Goal: Task Accomplishment & Management: Use online tool/utility

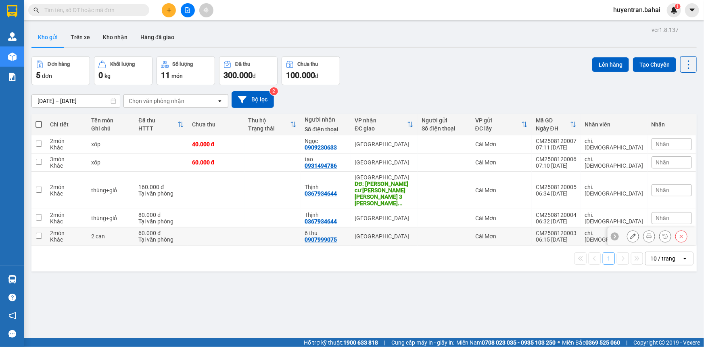
click at [82, 230] on div "2 món" at bounding box center [66, 233] width 33 height 6
checkbox input "true"
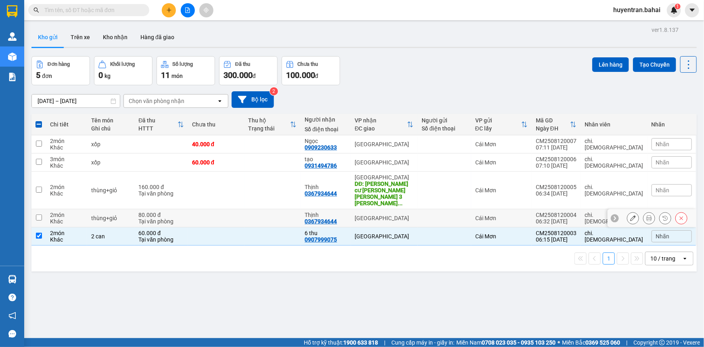
click at [75, 211] on div "2 món" at bounding box center [66, 214] width 33 height 6
checkbox input "true"
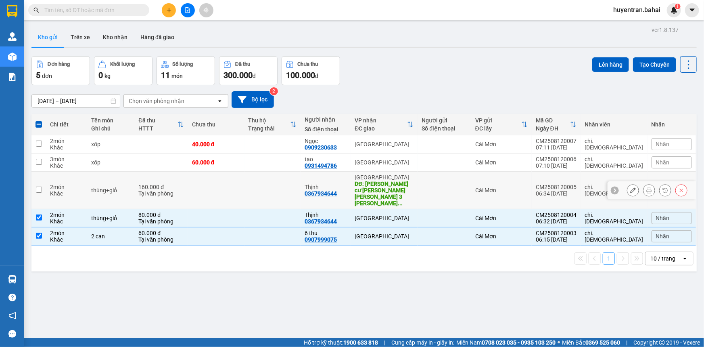
click at [71, 190] on div "Khác" at bounding box center [66, 193] width 33 height 6
checkbox input "true"
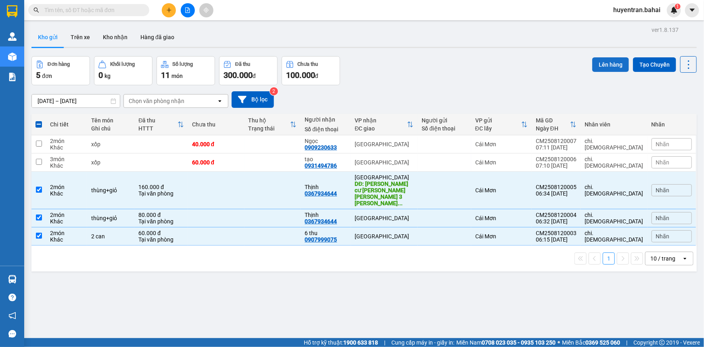
click at [610, 59] on button "Lên hàng" at bounding box center [610, 64] width 37 height 15
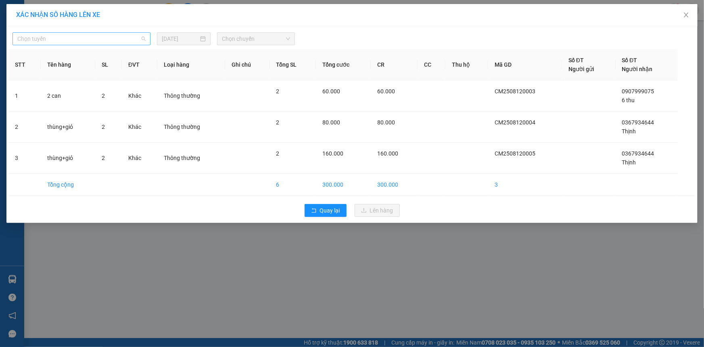
click at [62, 41] on span "Chọn tuyến" at bounding box center [81, 39] width 128 height 12
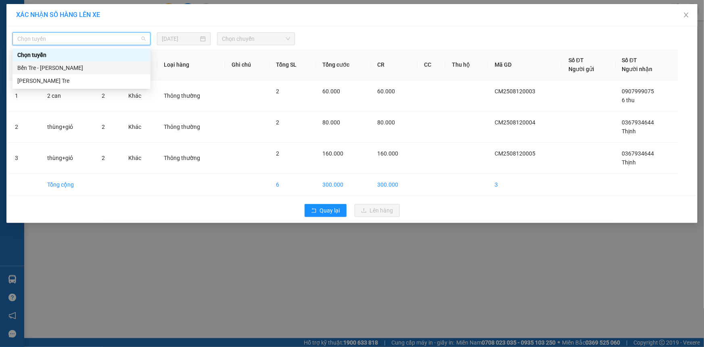
click at [64, 62] on div "Bến Tre - Hồ Chí Minh" at bounding box center [82, 67] width 138 height 13
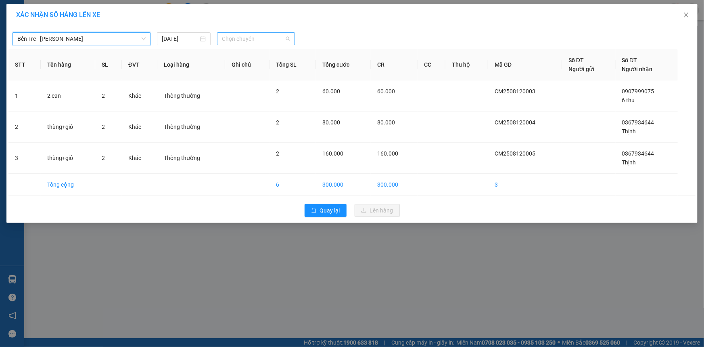
click at [254, 44] on span "Chọn chuyến" at bounding box center [256, 39] width 68 height 12
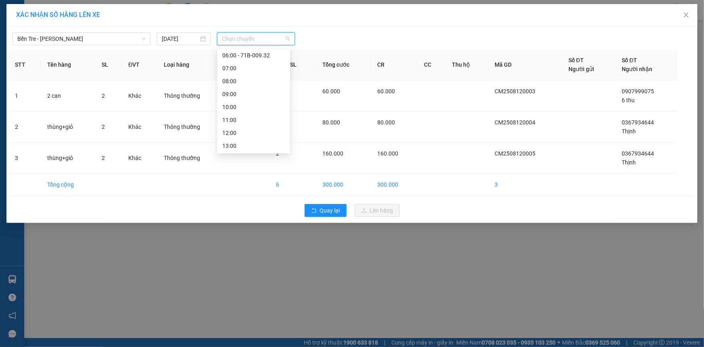
scroll to position [73, 0]
click at [247, 61] on div "07:00" at bounding box center [253, 59] width 63 height 9
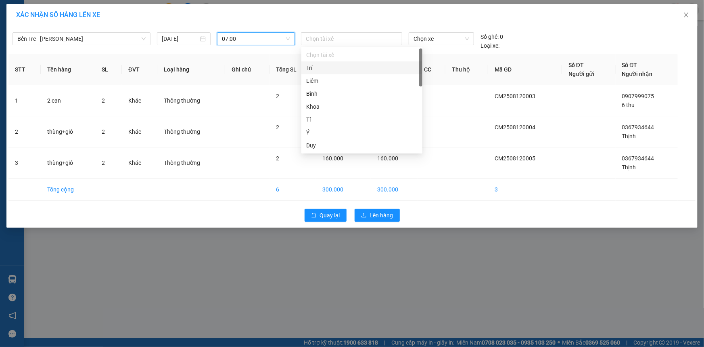
drag, startPoint x: 377, startPoint y: 33, endPoint x: 357, endPoint y: 70, distance: 42.1
click at [374, 39] on div "Chọn tài xế" at bounding box center [351, 38] width 101 height 13
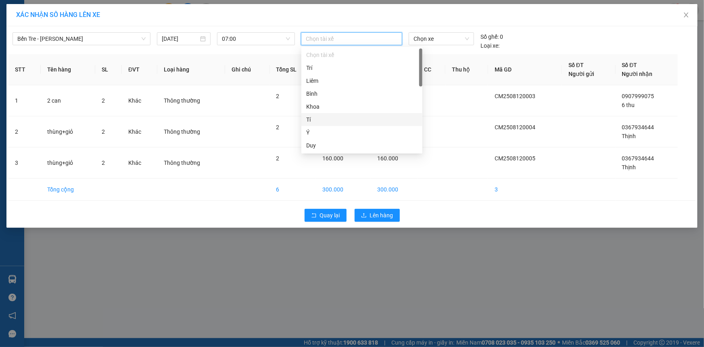
click at [343, 123] on div "Tí" at bounding box center [361, 119] width 111 height 9
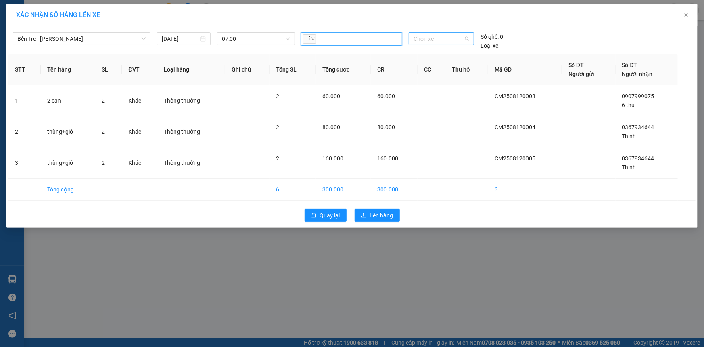
click at [432, 38] on span "Chọn xe" at bounding box center [442, 39] width 56 height 12
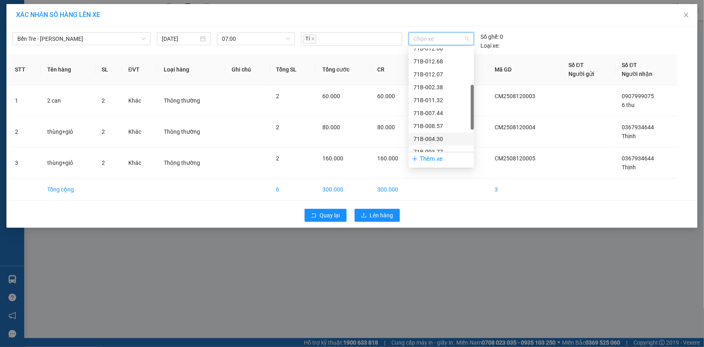
scroll to position [183, 0]
click at [445, 81] on div "71B-003.77" at bounding box center [442, 78] width 56 height 9
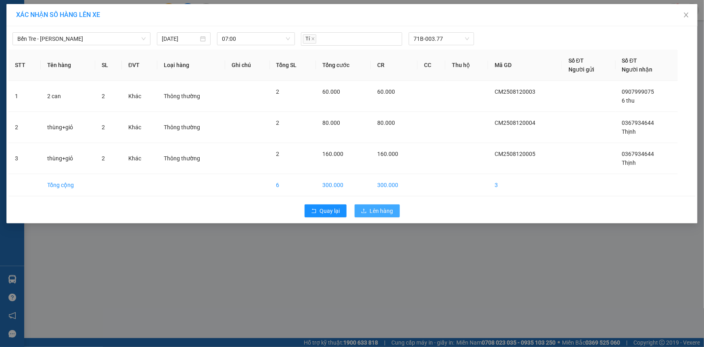
click at [378, 210] on span "Lên hàng" at bounding box center [381, 210] width 23 height 9
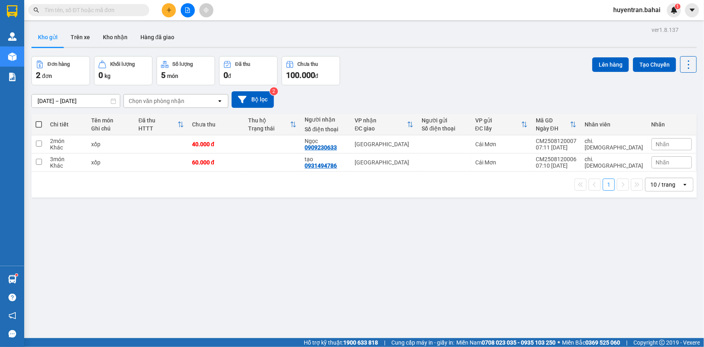
click at [62, 12] on input "text" at bounding box center [91, 10] width 95 height 9
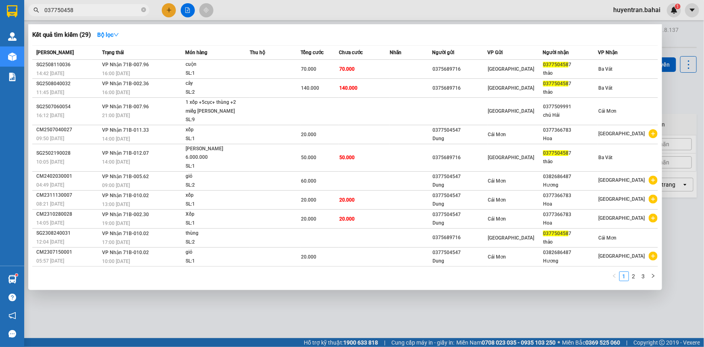
type input "0377504587"
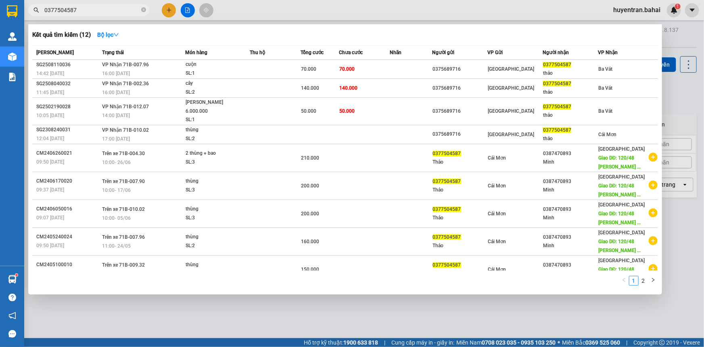
click at [143, 10] on icon "close-circle" at bounding box center [143, 9] width 5 height 5
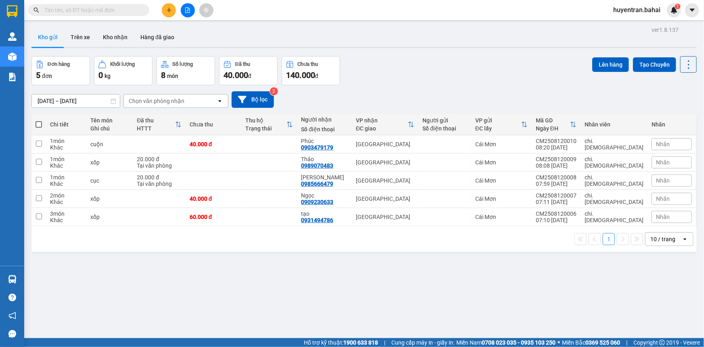
click at [29, 170] on div "ver 1.8.137 Kho gửi Trên xe Kho nhận Hàng đã giao Đơn hàng 5 đơn Khối lượng 0 k…" at bounding box center [364, 197] width 672 height 347
click at [46, 200] on td "2 món Khác" at bounding box center [66, 199] width 40 height 18
checkbox input "true"
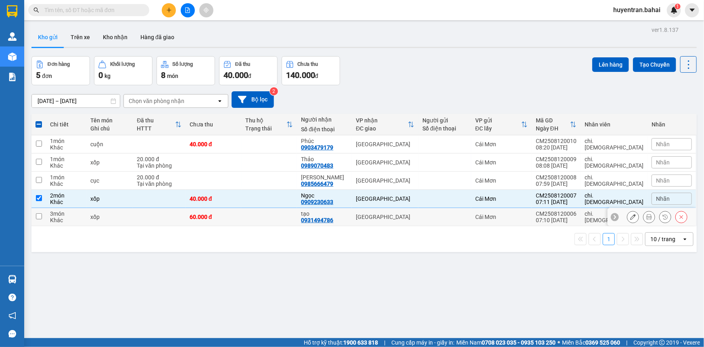
click at [36, 218] on input "checkbox" at bounding box center [39, 216] width 6 height 6
checkbox input "true"
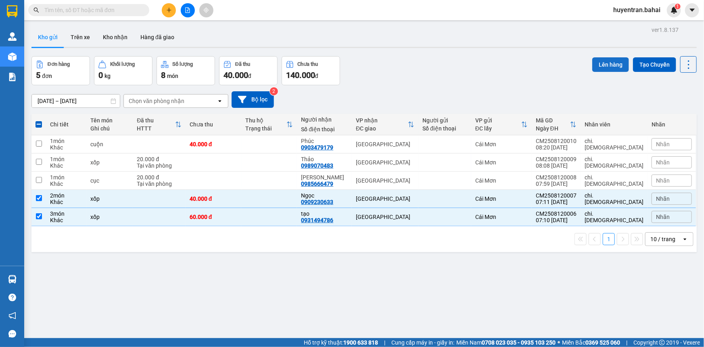
click at [603, 71] on button "Lên hàng" at bounding box center [610, 64] width 37 height 15
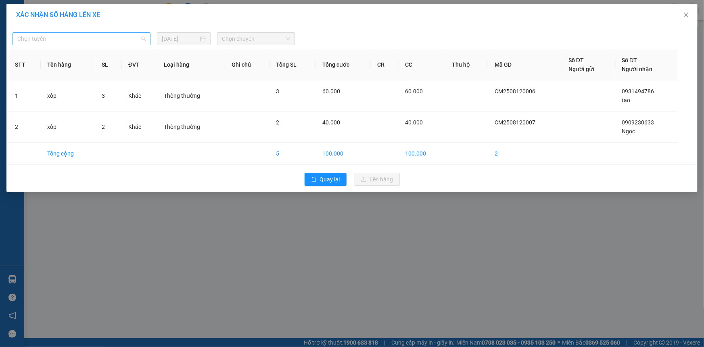
click at [111, 42] on span "Chọn tuyến" at bounding box center [81, 39] width 128 height 12
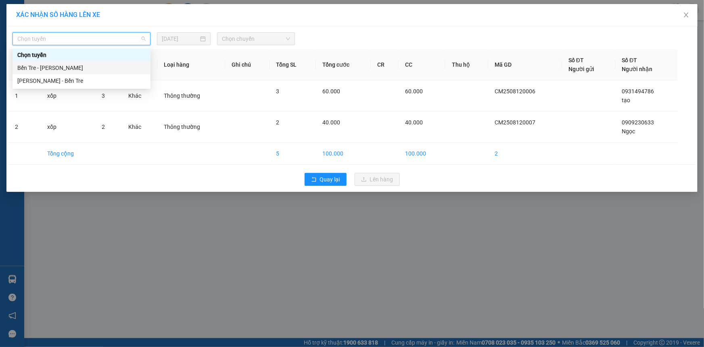
click at [109, 66] on div "Bến Tre - Hồ Chí Minh" at bounding box center [81, 67] width 128 height 9
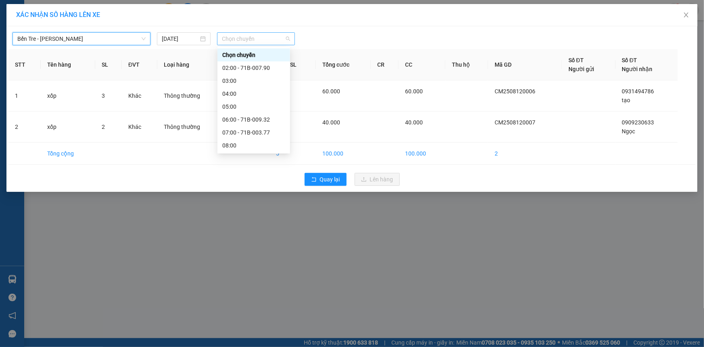
click at [244, 40] on span "Chọn chuyến" at bounding box center [256, 39] width 68 height 12
click at [247, 143] on div "08:00" at bounding box center [253, 145] width 63 height 9
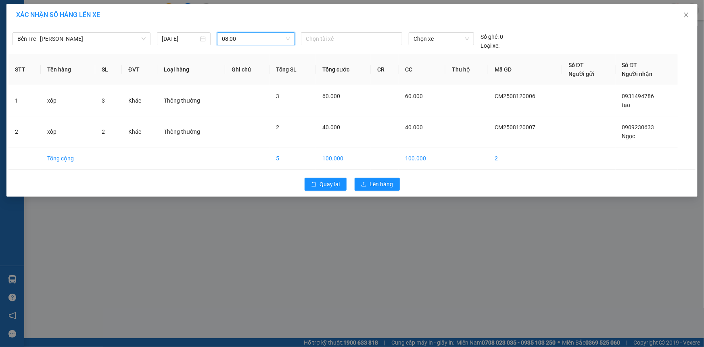
click at [337, 26] on div "Bến Tre - Hồ Chí Minh 12/08/2025 08:00 08:00 Chọn tài xế Chọn xe Số ghế: 0 Loại…" at bounding box center [351, 111] width 691 height 170
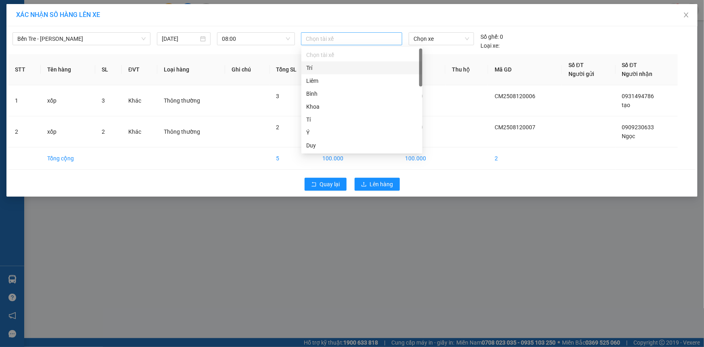
click at [337, 40] on div at bounding box center [351, 39] width 97 height 10
click at [320, 146] on div "Duy" at bounding box center [361, 145] width 111 height 9
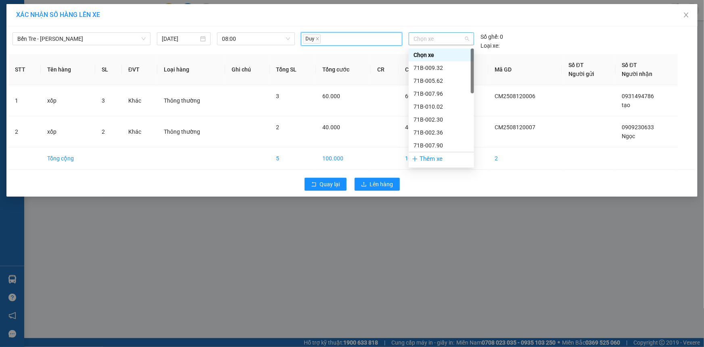
click at [448, 41] on span "Chọn xe" at bounding box center [442, 39] width 56 height 12
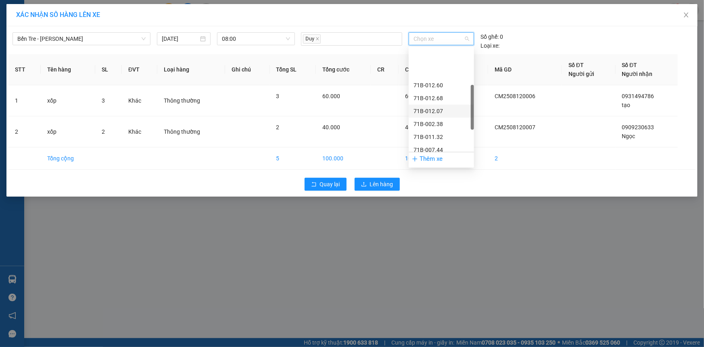
scroll to position [110, 0]
click at [435, 128] on div "71B-008.57" at bounding box center [442, 125] width 56 height 9
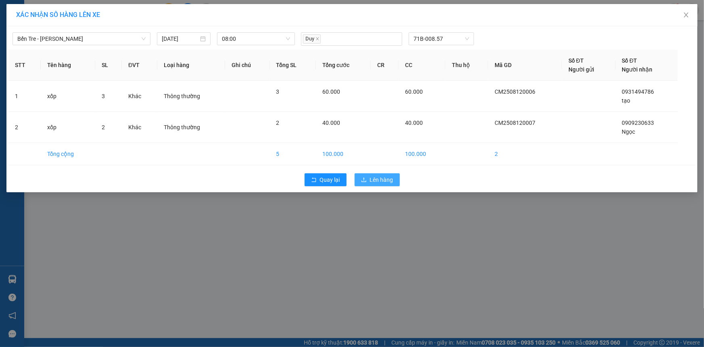
click at [384, 182] on span "Lên hàng" at bounding box center [381, 179] width 23 height 9
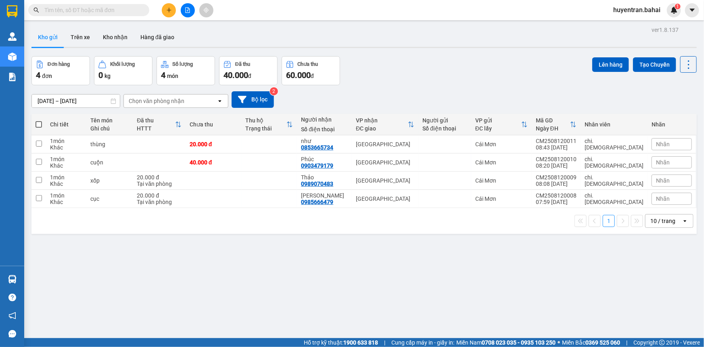
click at [36, 127] on label at bounding box center [39, 124] width 6 height 8
click at [39, 120] on input "checkbox" at bounding box center [39, 120] width 0 height 0
checkbox input "true"
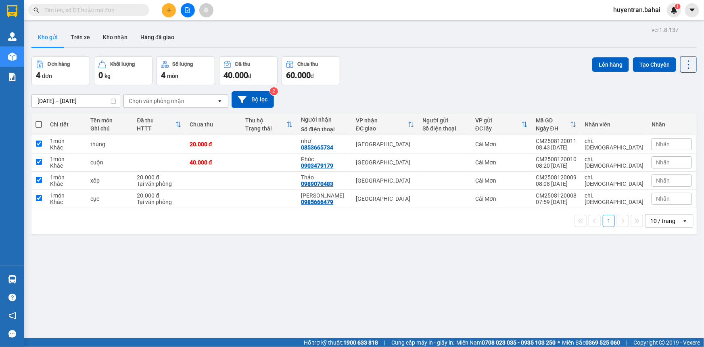
checkbox input "true"
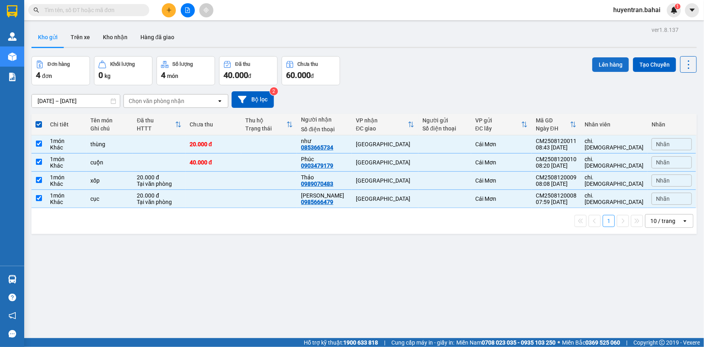
click at [603, 66] on button "Lên hàng" at bounding box center [610, 64] width 37 height 15
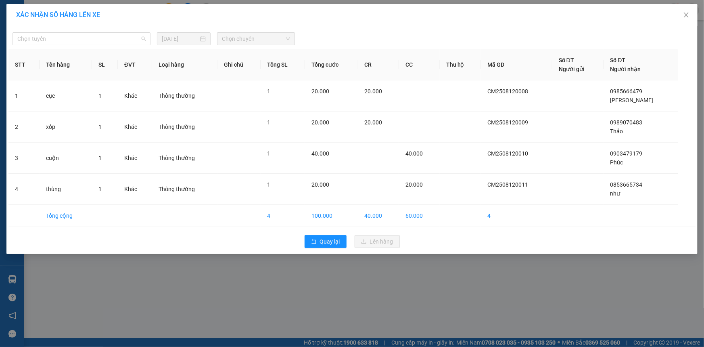
drag, startPoint x: 111, startPoint y: 36, endPoint x: 107, endPoint y: 49, distance: 13.9
click at [113, 40] on span "Chọn tuyến" at bounding box center [81, 39] width 128 height 12
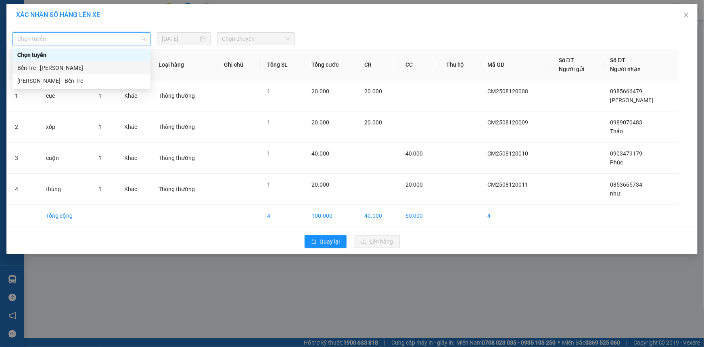
click at [100, 71] on div "Bến Tre - Hồ Chí Minh" at bounding box center [81, 67] width 128 height 9
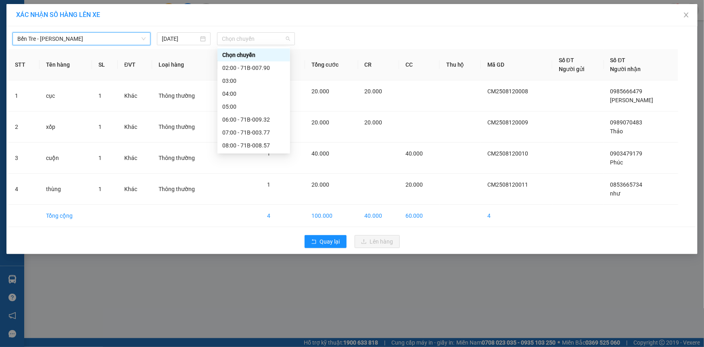
drag, startPoint x: 256, startPoint y: 42, endPoint x: 268, endPoint y: 65, distance: 26.2
click at [257, 42] on span "Chọn chuyến" at bounding box center [256, 39] width 68 height 12
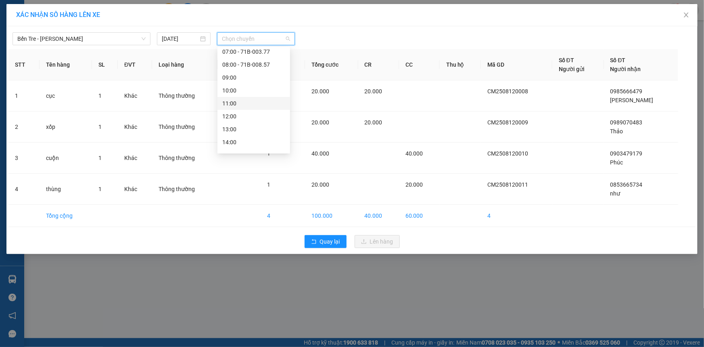
scroll to position [79, 0]
click at [246, 77] on div "09:00" at bounding box center [253, 79] width 63 height 9
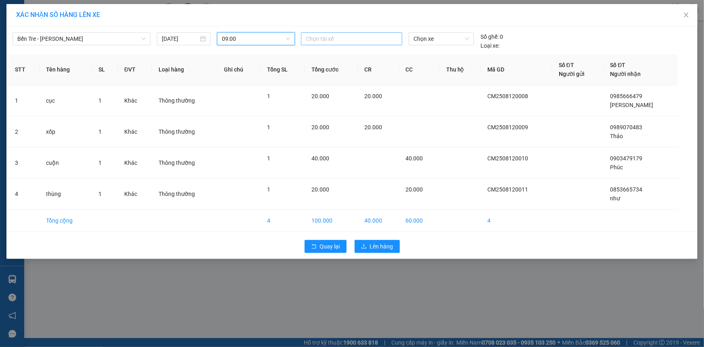
click at [342, 42] on div at bounding box center [351, 39] width 97 height 10
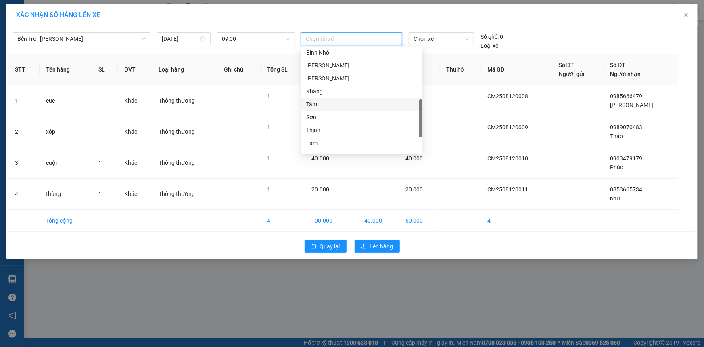
scroll to position [245, 0]
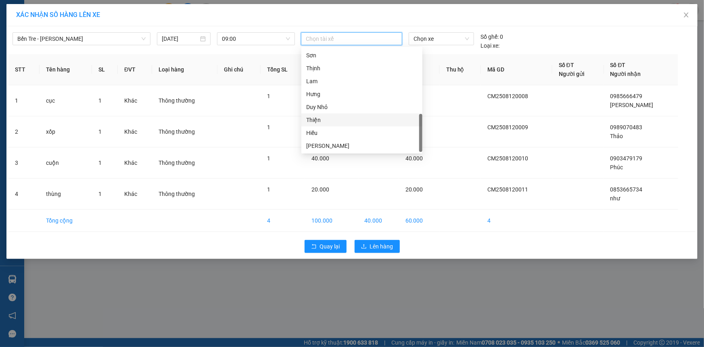
click at [325, 120] on div "Thiện" at bounding box center [361, 119] width 111 height 9
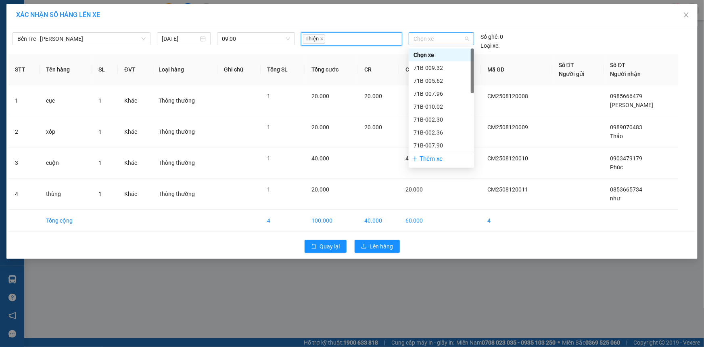
click at [458, 42] on span "Chọn xe" at bounding box center [442, 39] width 56 height 12
click at [437, 93] on div "71B-007.96" at bounding box center [442, 93] width 56 height 9
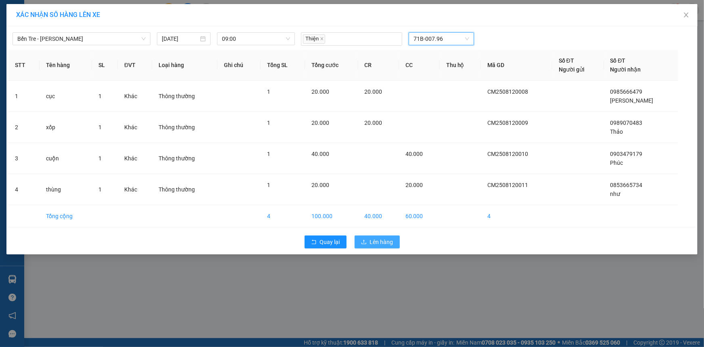
click at [368, 245] on button "Lên hàng" at bounding box center [377, 241] width 45 height 13
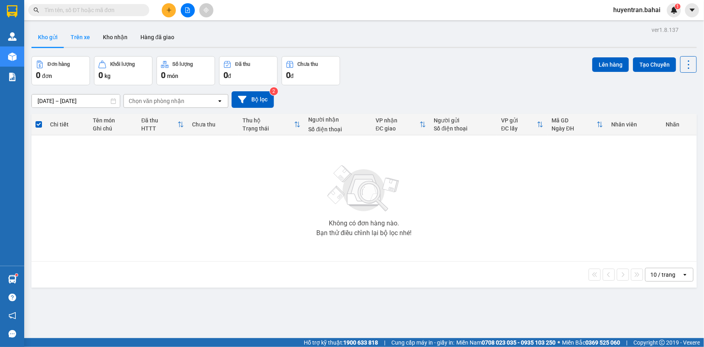
click at [89, 33] on button "Trên xe" at bounding box center [80, 36] width 32 height 19
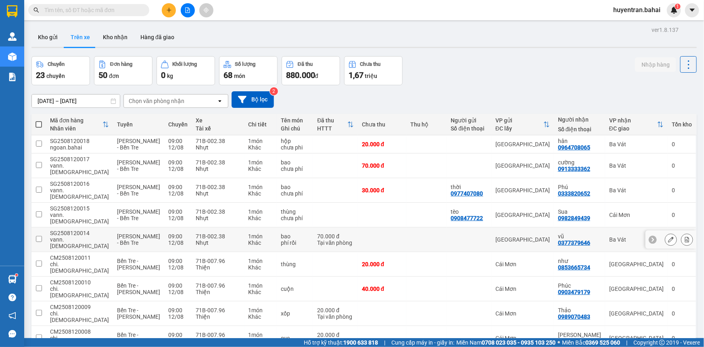
scroll to position [36, 0]
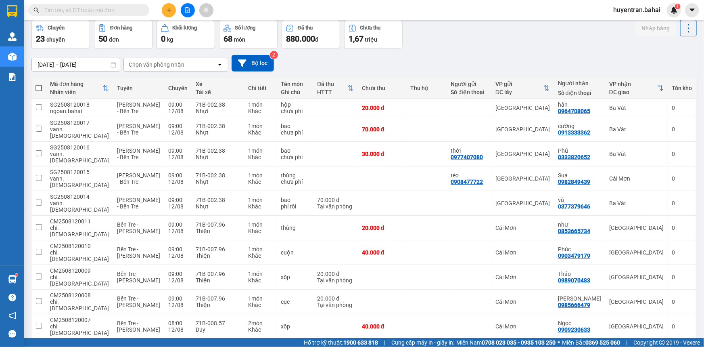
click at [561, 345] on button "2" at bounding box center [567, 351] width 12 height 12
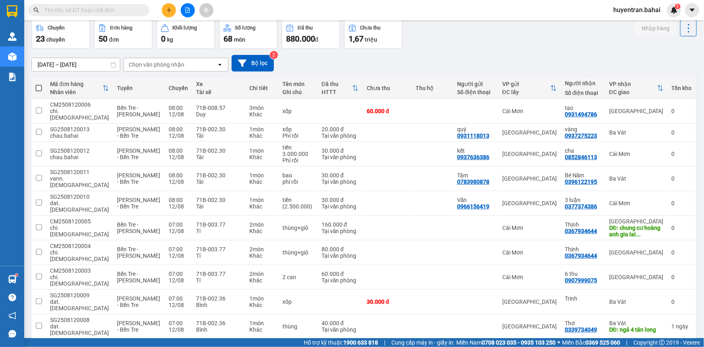
click at [576, 345] on button "3" at bounding box center [581, 351] width 12 height 12
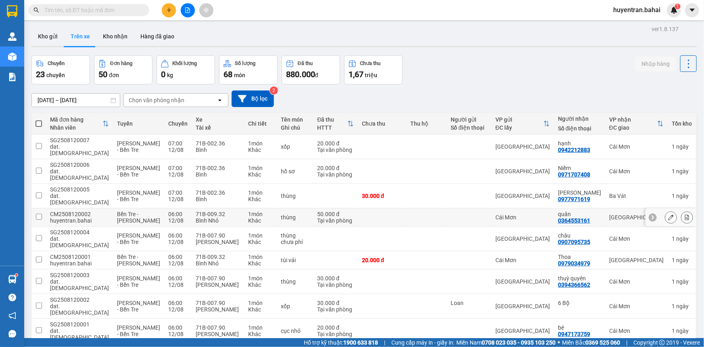
scroll to position [0, 0]
drag, startPoint x: 44, startPoint y: 35, endPoint x: 50, endPoint y: 30, distance: 7.8
click at [45, 35] on button "Kho gửi" at bounding box center [47, 36] width 33 height 19
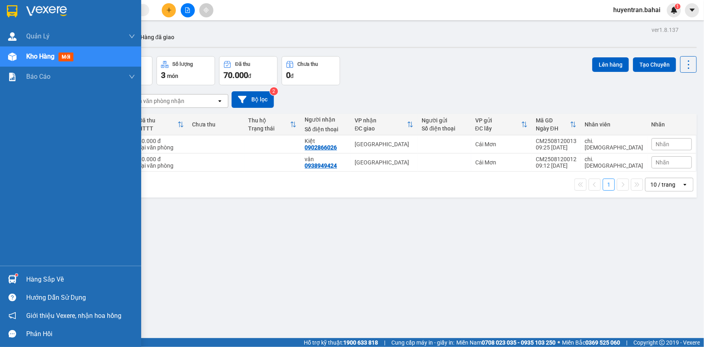
click at [82, 283] on div "Hàng sắp về" at bounding box center [80, 279] width 109 height 12
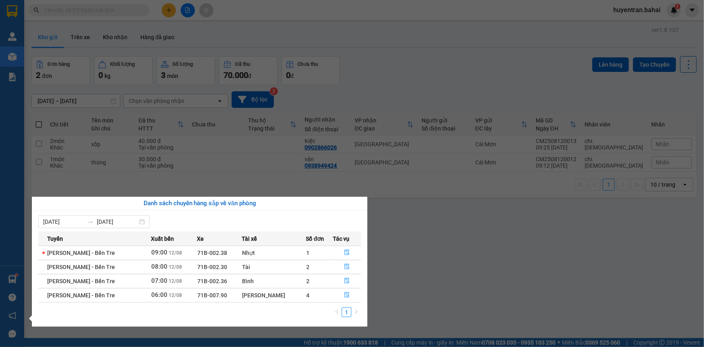
click at [566, 167] on section "Kết quả tìm kiếm ( 0 ) Bộ lọc No Data huyentran.bahai 1 Quản Lý Quản lý khách h…" at bounding box center [352, 173] width 704 height 347
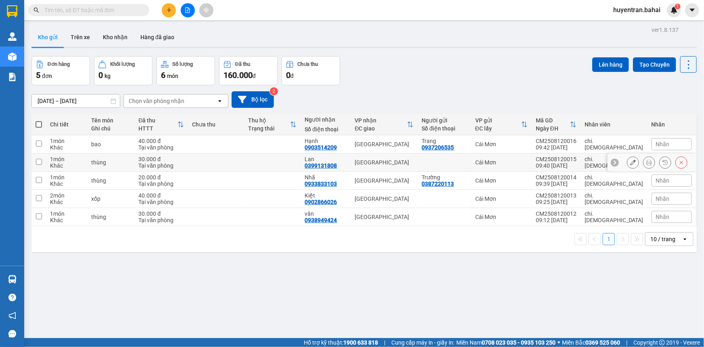
click at [644, 163] on button at bounding box center [649, 162] width 11 height 14
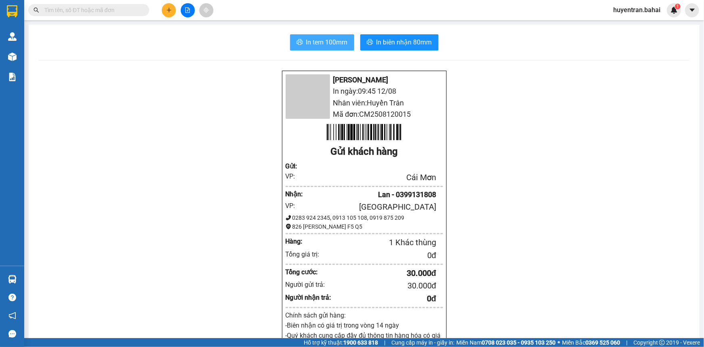
click at [300, 45] on button "In tem 100mm" at bounding box center [322, 42] width 64 height 16
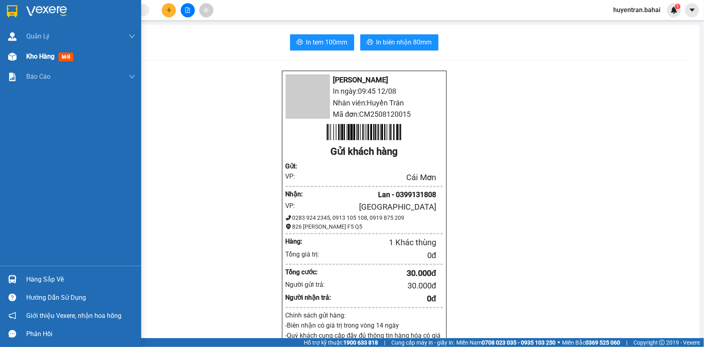
drag, startPoint x: 24, startPoint y: 46, endPoint x: 24, endPoint y: 52, distance: 5.2
click at [24, 46] on div "Kho hàng mới" at bounding box center [70, 56] width 141 height 20
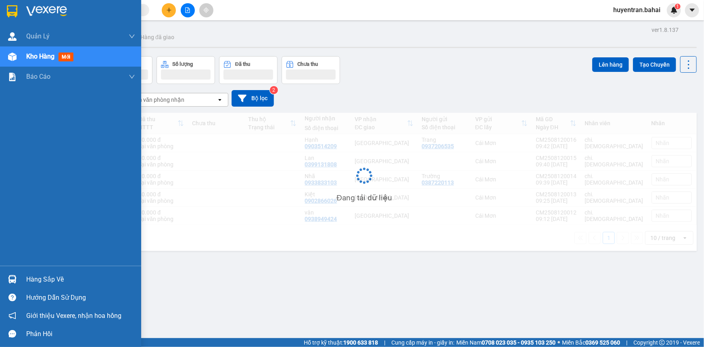
drag, startPoint x: 24, startPoint y: 53, endPoint x: 0, endPoint y: 17, distance: 43.0
click at [24, 52] on div "Kho hàng mới" at bounding box center [70, 56] width 141 height 20
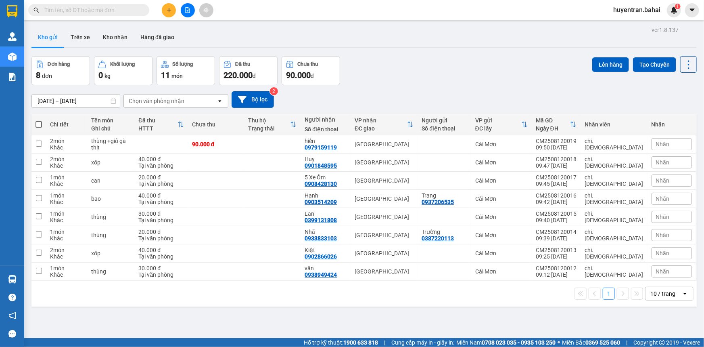
click at [38, 125] on span at bounding box center [39, 124] width 6 height 6
click at [39, 120] on input "checkbox" at bounding box center [39, 120] width 0 height 0
checkbox input "true"
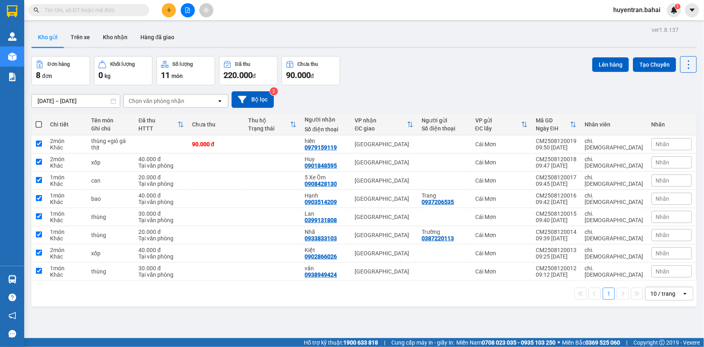
checkbox input "true"
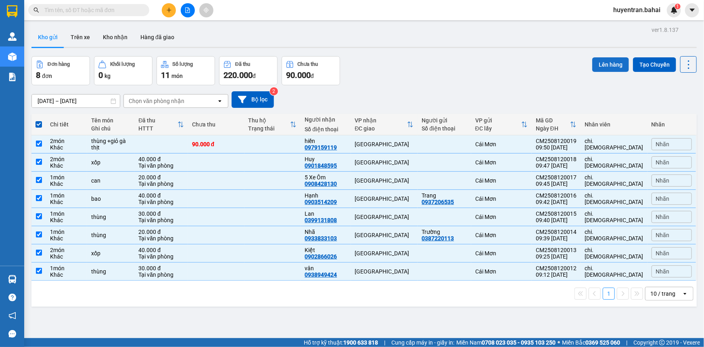
drag, startPoint x: 614, startPoint y: 61, endPoint x: 545, endPoint y: 86, distance: 73.6
click at [613, 61] on button "Lên hàng" at bounding box center [610, 64] width 37 height 15
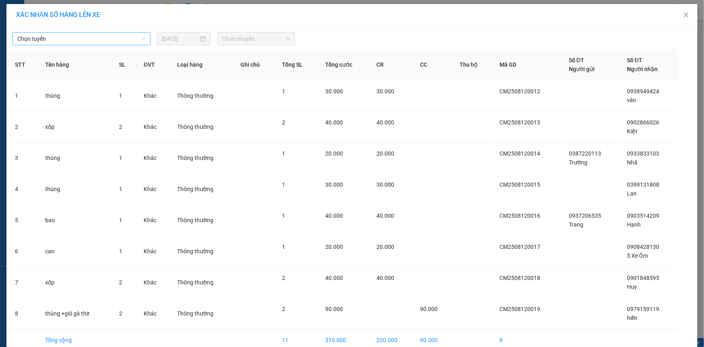
click at [33, 40] on span "Chọn tuyến" at bounding box center [81, 39] width 128 height 12
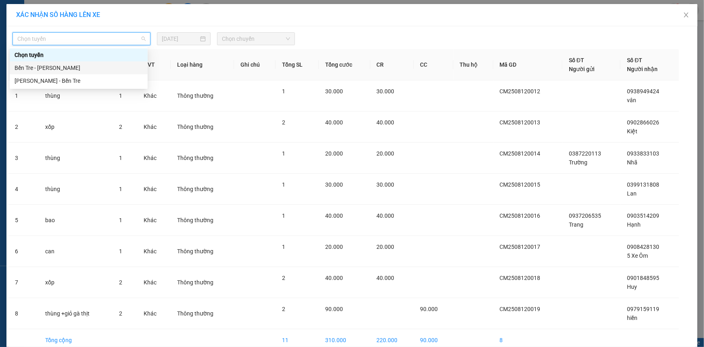
click at [60, 69] on div "Bến Tre - Hồ Chí Minh" at bounding box center [79, 67] width 128 height 9
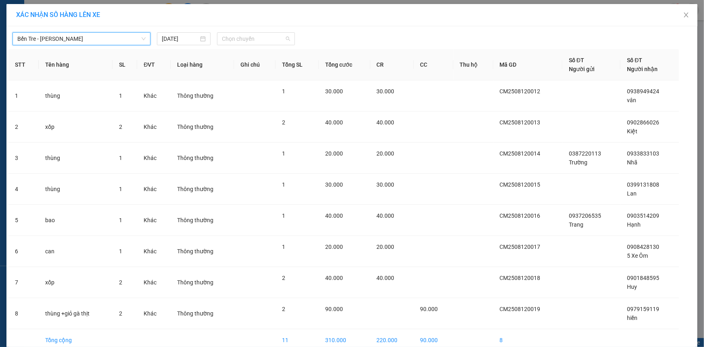
drag, startPoint x: 264, startPoint y: 40, endPoint x: 239, endPoint y: 85, distance: 51.3
click at [258, 54] on body "Kết quả tìm kiếm ( 0 ) Bộ lọc No Data huyentran.bahai 1 Quản Lý Quản lý khách h…" at bounding box center [352, 173] width 704 height 347
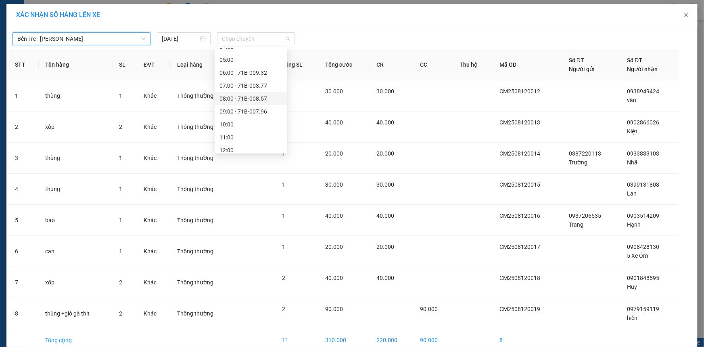
scroll to position [73, 0]
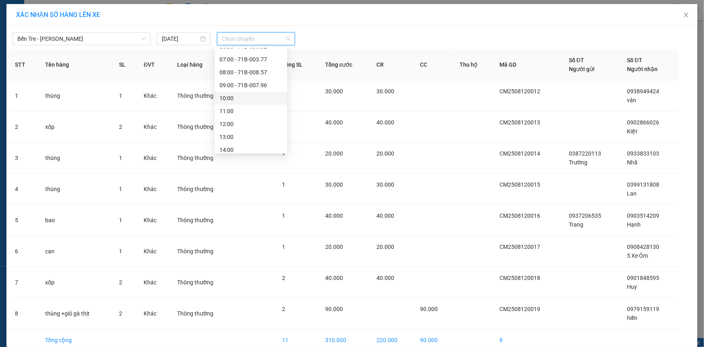
click at [241, 97] on div "10:00" at bounding box center [251, 98] width 63 height 9
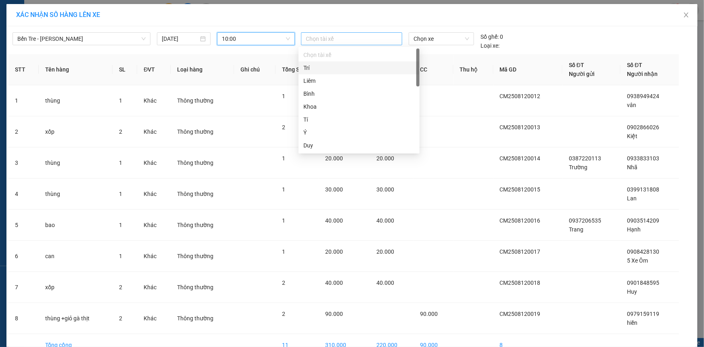
click at [342, 32] on div "Chọn tài xế" at bounding box center [351, 38] width 101 height 13
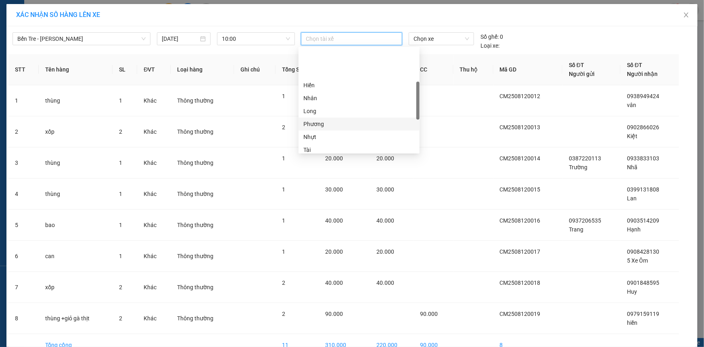
scroll to position [147, 0]
click at [321, 119] on div "Linh" at bounding box center [359, 115] width 111 height 9
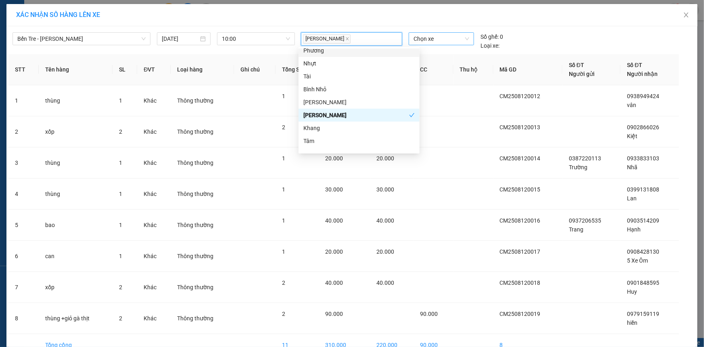
click at [433, 33] on span "Chọn xe" at bounding box center [442, 39] width 56 height 12
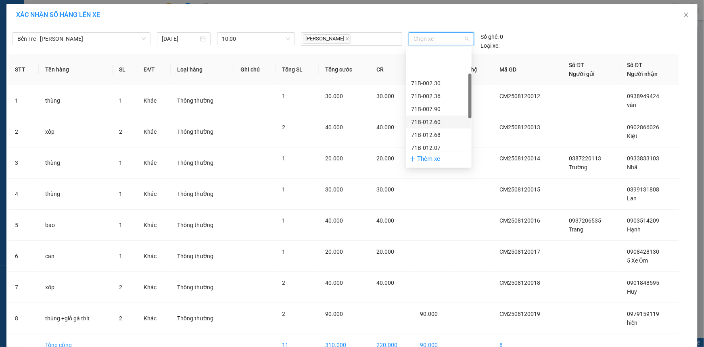
scroll to position [73, 0]
click at [430, 99] on div "71B-012.68" at bounding box center [439, 98] width 56 height 9
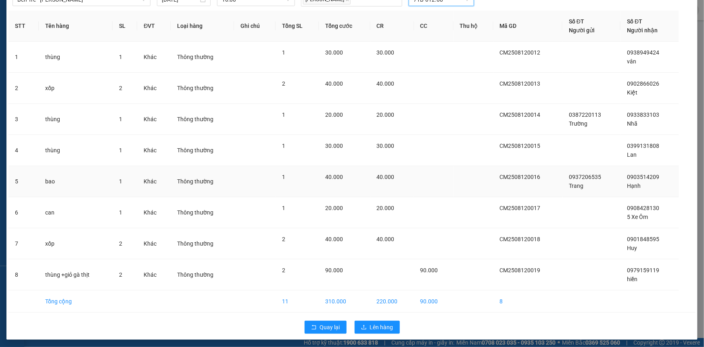
scroll to position [40, 0]
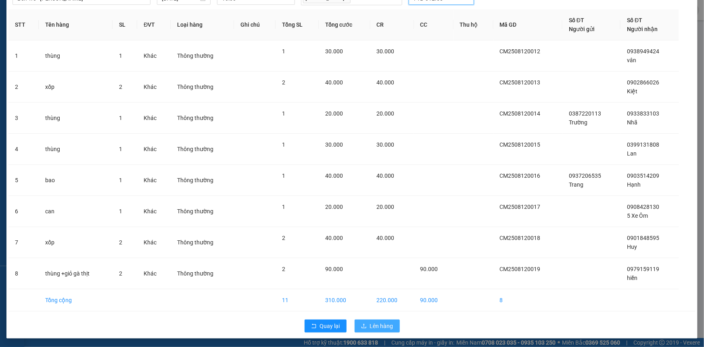
click at [383, 323] on span "Lên hàng" at bounding box center [381, 325] width 23 height 9
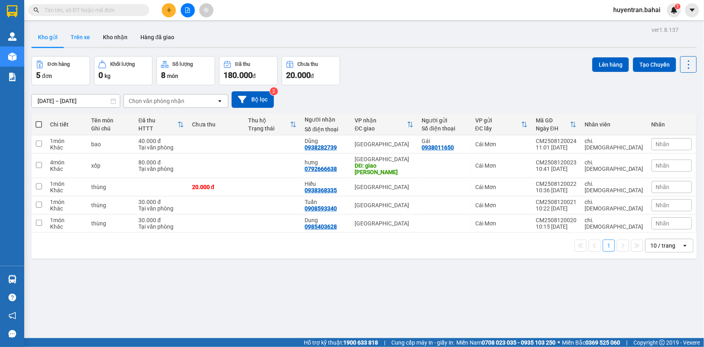
click at [87, 40] on button "Trên xe" at bounding box center [80, 36] width 32 height 19
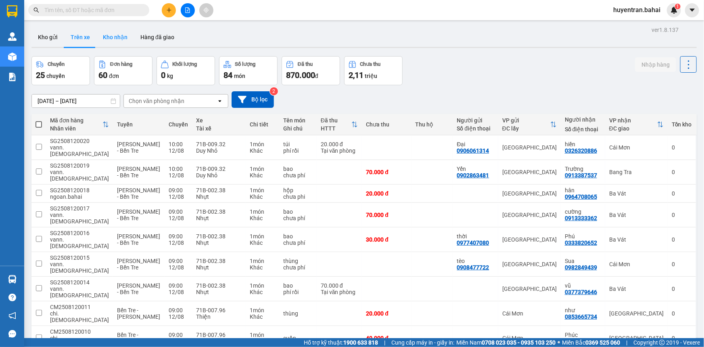
click at [115, 36] on button "Kho nhận" at bounding box center [115, 36] width 38 height 19
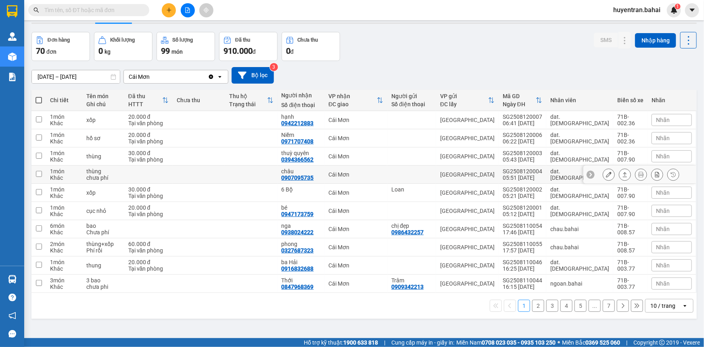
scroll to position [37, 0]
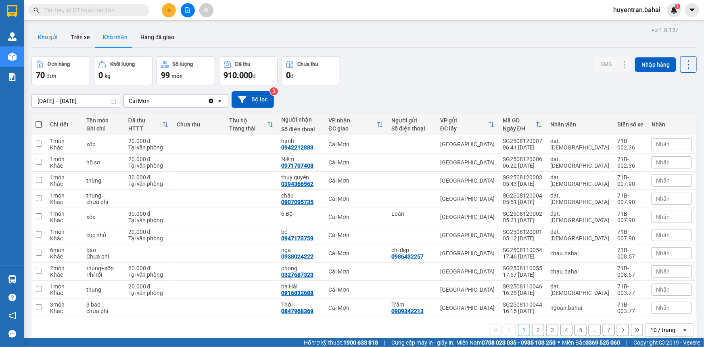
click at [37, 38] on button "Kho gửi" at bounding box center [47, 36] width 33 height 19
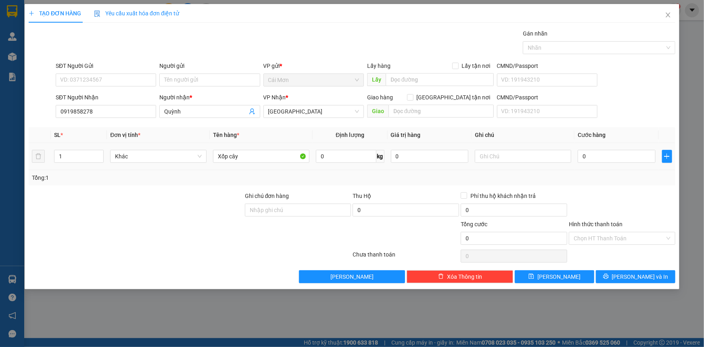
type input "4"
type input "40"
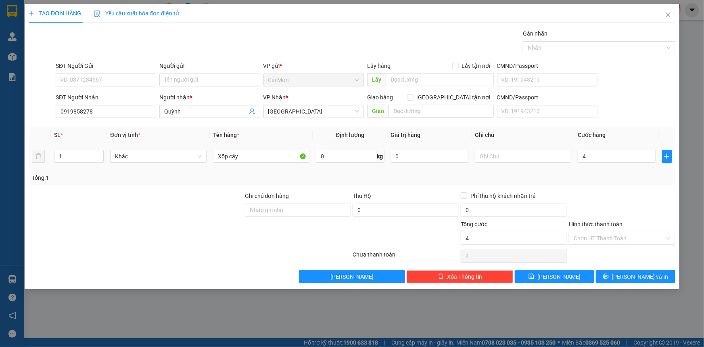
type input "40"
type input "40.000"
click at [597, 205] on div at bounding box center [622, 205] width 108 height 28
click at [597, 235] on input "Hình thức thanh toán" at bounding box center [619, 238] width 91 height 12
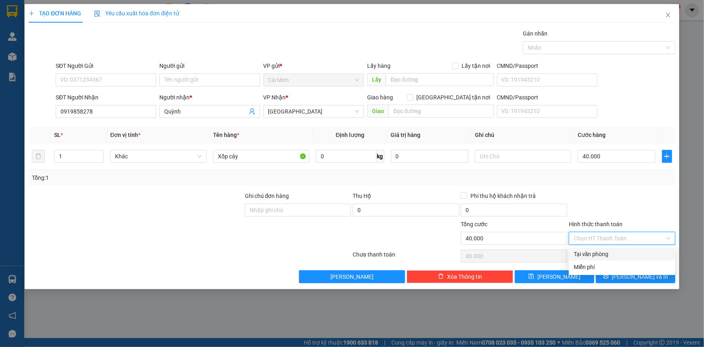
click at [592, 254] on div "Tại văn phòng" at bounding box center [622, 253] width 97 height 9
type input "0"
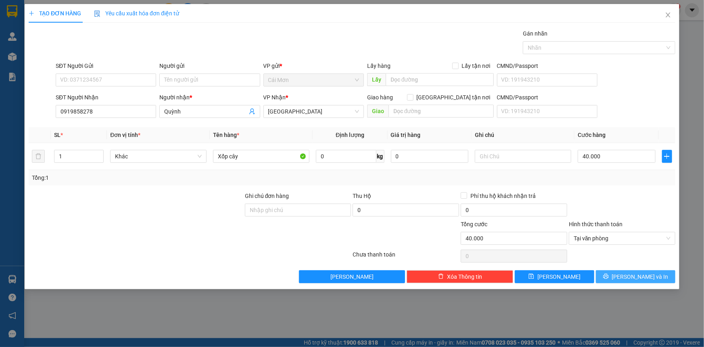
click at [623, 272] on button "Lưu và In" at bounding box center [636, 276] width 80 height 13
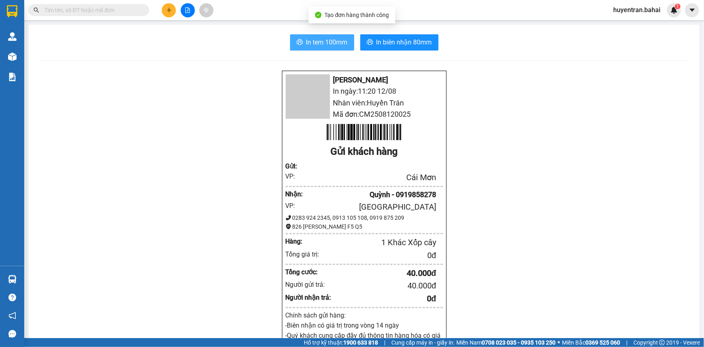
click at [337, 41] on span "In tem 100mm" at bounding box center [327, 42] width 42 height 10
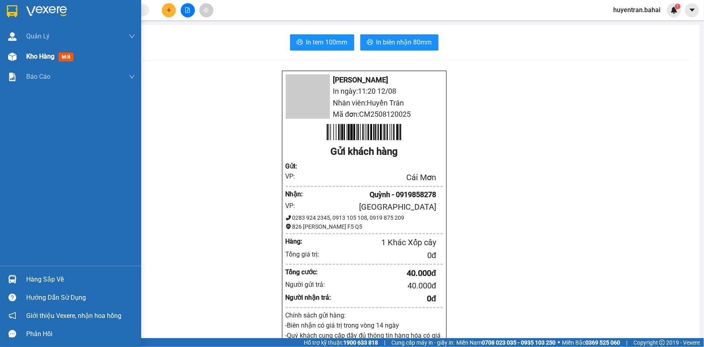
click at [45, 48] on div "Kho hàng mới" at bounding box center [80, 56] width 109 height 20
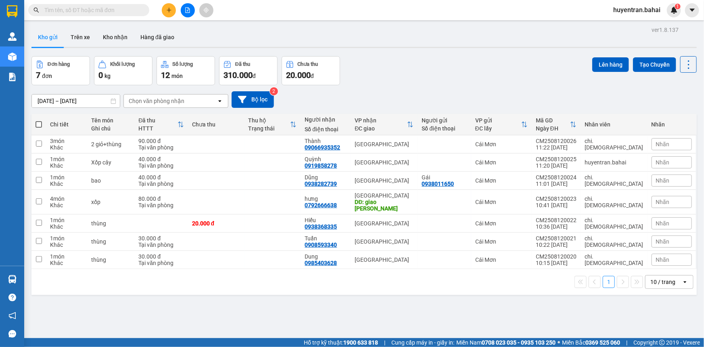
click at [38, 121] on span at bounding box center [39, 124] width 6 height 6
click at [39, 120] on input "checkbox" at bounding box center [39, 120] width 0 height 0
checkbox input "true"
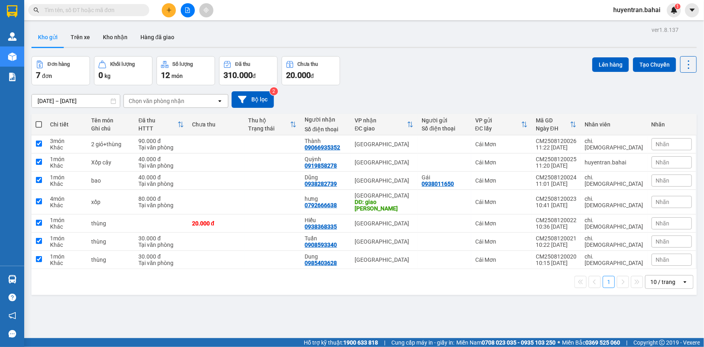
checkbox input "true"
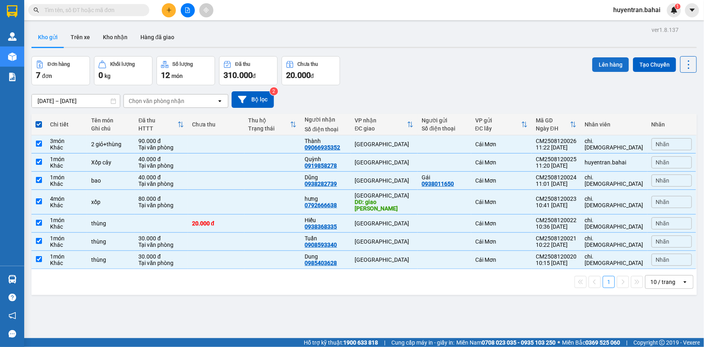
click at [596, 63] on button "Lên hàng" at bounding box center [610, 64] width 37 height 15
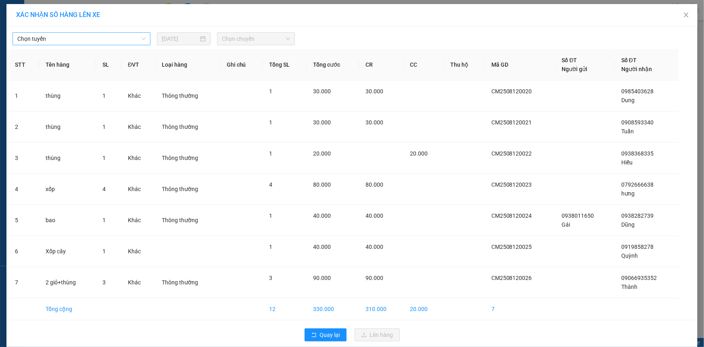
click at [126, 49] on body "Kết quả tìm kiếm ( 0 ) Bộ lọc No Data huyentran.bahai 1 Quản Lý Quản lý khách h…" at bounding box center [352, 173] width 704 height 347
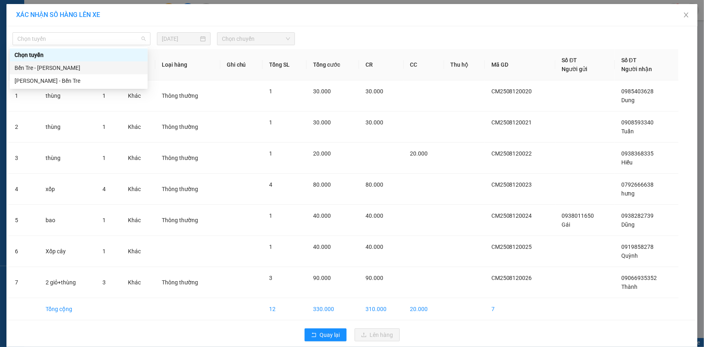
click at [113, 69] on div "Bến Tre - [PERSON_NAME]" at bounding box center [79, 67] width 128 height 9
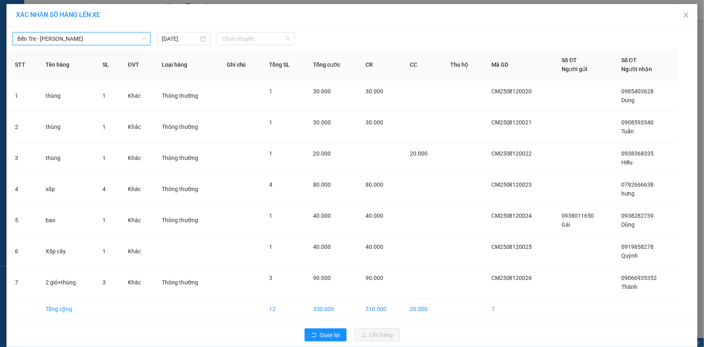
drag, startPoint x: 262, startPoint y: 37, endPoint x: 257, endPoint y: 83, distance: 45.9
click at [262, 42] on span "Chọn chuyến" at bounding box center [256, 39] width 68 height 12
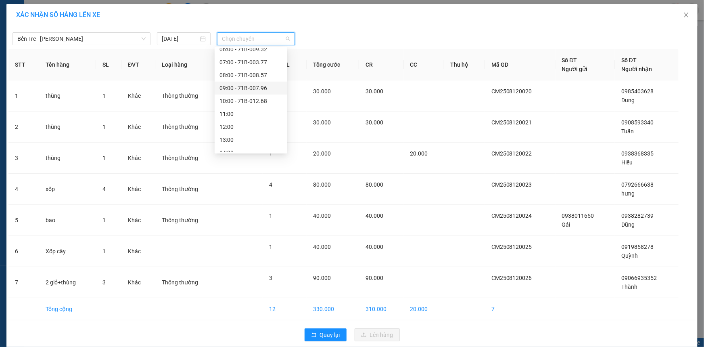
scroll to position [73, 0]
click at [242, 127] on div "12:00" at bounding box center [251, 123] width 63 height 9
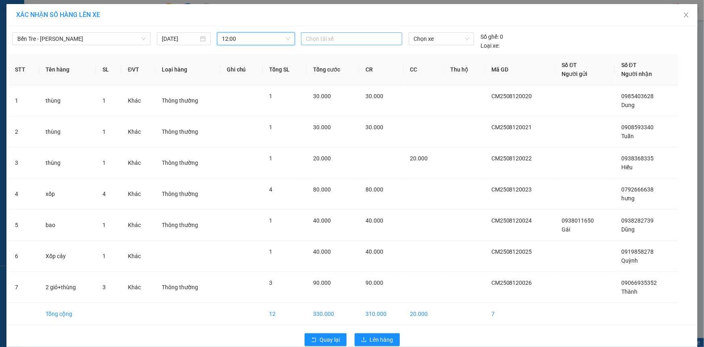
drag, startPoint x: 363, startPoint y: 28, endPoint x: 363, endPoint y: 32, distance: 4.4
click at [363, 32] on div "Bến Tre - Hồ Chí Minh 12/08/2025 12:00 12:00 Chọn tài xế Chọn xe Số ghế: 0 Loại…" at bounding box center [351, 39] width 687 height 22
click at [363, 43] on div at bounding box center [351, 39] width 97 height 10
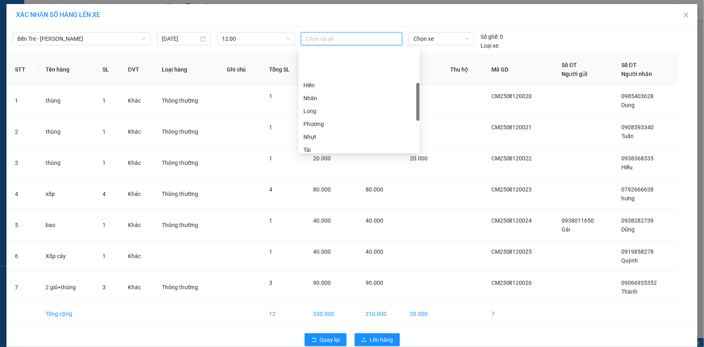
scroll to position [110, 0]
drag, startPoint x: 337, startPoint y: 136, endPoint x: 355, endPoint y: 113, distance: 28.5
click at [337, 137] on div "Thanh" at bounding box center [359, 138] width 111 height 9
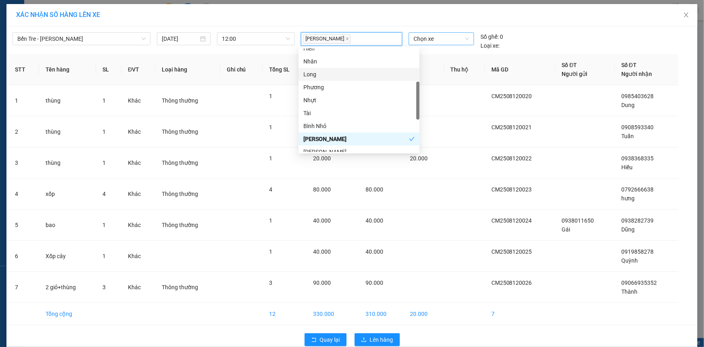
click at [467, 35] on div "Chọn xe" at bounding box center [441, 38] width 65 height 13
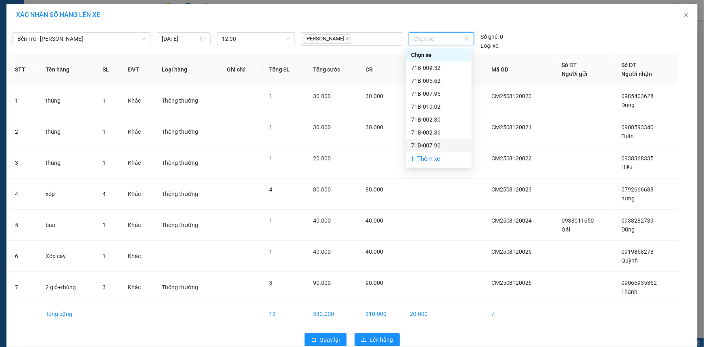
click at [442, 146] on div "71B-007.90" at bounding box center [439, 145] width 56 height 9
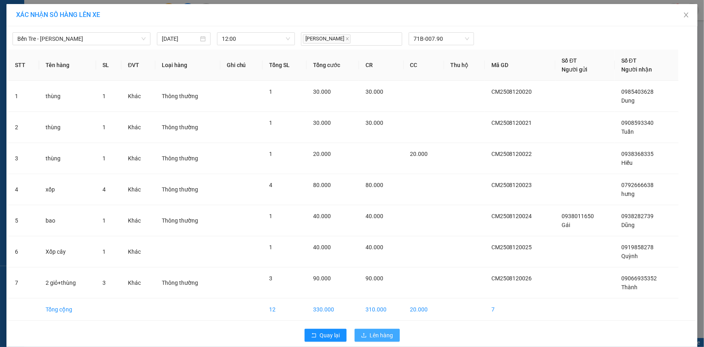
click at [364, 333] on button "Lên hàng" at bounding box center [377, 335] width 45 height 13
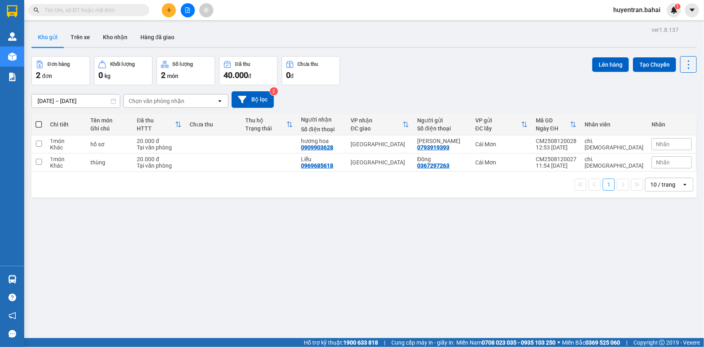
drag, startPoint x: 44, startPoint y: 124, endPoint x: 66, endPoint y: 107, distance: 27.7
click at [44, 123] on th at bounding box center [38, 124] width 15 height 21
drag, startPoint x: 41, startPoint y: 161, endPoint x: 81, endPoint y: 146, distance: 42.7
click at [49, 159] on tr "1 món Khác thùng 20.000 đ Tại văn phòng Liễu 0969685618 [GEOGRAPHIC_DATA] 03672…" at bounding box center [364, 162] width 666 height 18
checkbox input "true"
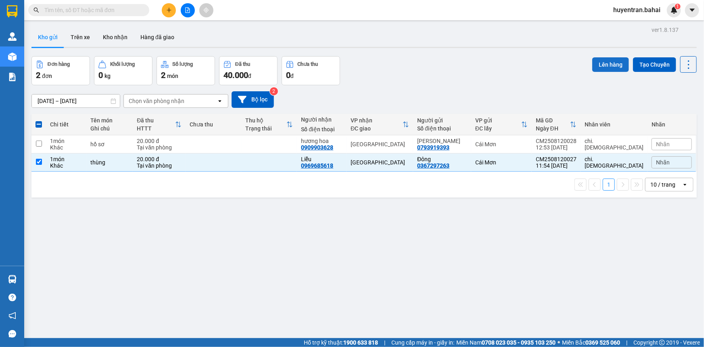
click at [599, 61] on button "Lên hàng" at bounding box center [610, 64] width 37 height 15
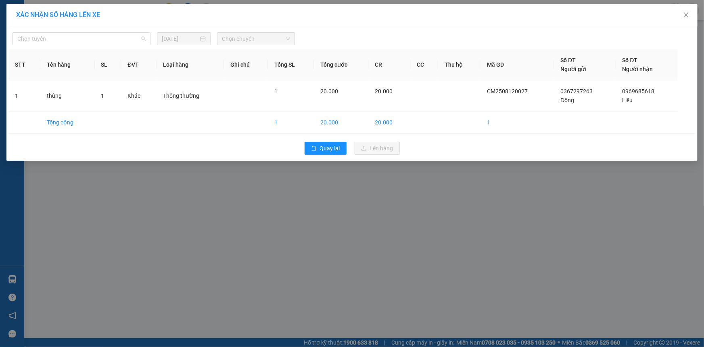
drag, startPoint x: 128, startPoint y: 38, endPoint x: 131, endPoint y: 55, distance: 17.2
click at [128, 39] on span "Chọn tuyến" at bounding box center [81, 39] width 128 height 12
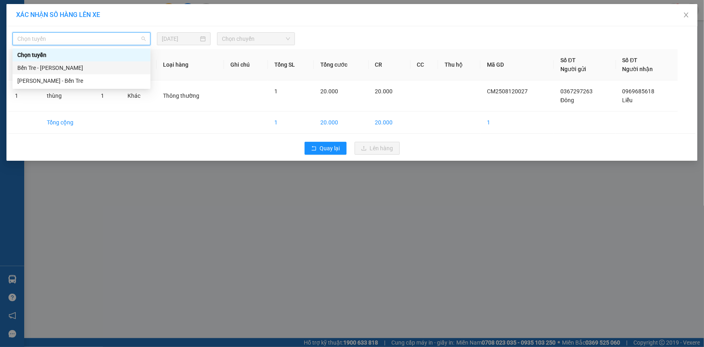
click at [134, 63] on div "Bến Tre - [PERSON_NAME]" at bounding box center [81, 67] width 128 height 9
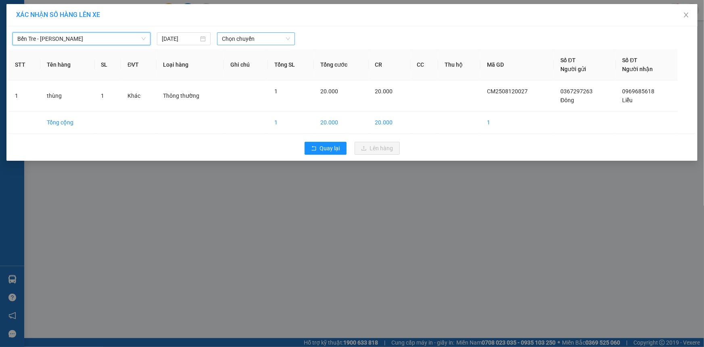
drag, startPoint x: 253, startPoint y: 36, endPoint x: 259, endPoint y: 42, distance: 8.9
click at [253, 36] on span "Chọn chuyến" at bounding box center [256, 39] width 68 height 12
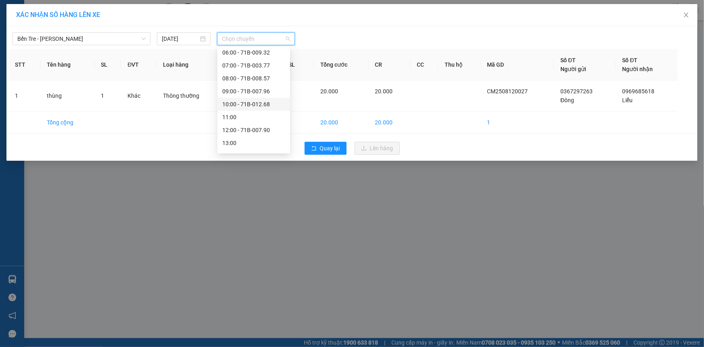
scroll to position [73, 0]
click at [248, 122] on div "12:00 - 71B-007.90" at bounding box center [253, 123] width 63 height 9
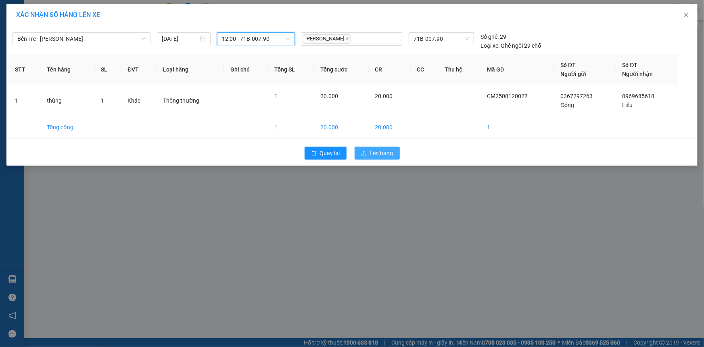
click at [382, 153] on span "Lên hàng" at bounding box center [381, 153] width 23 height 9
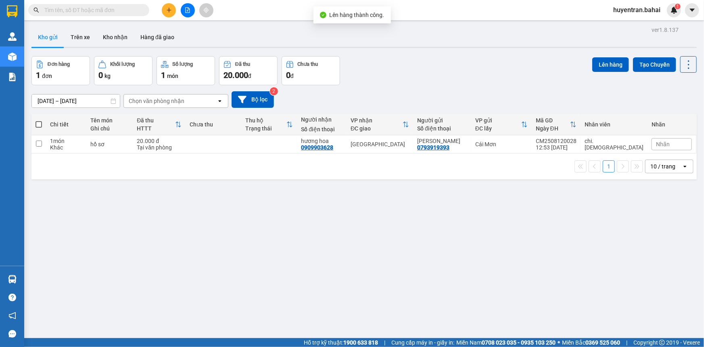
drag, startPoint x: 41, startPoint y: 125, endPoint x: 178, endPoint y: 61, distance: 150.8
click at [45, 124] on th at bounding box center [38, 124] width 15 height 21
click at [37, 124] on span at bounding box center [39, 124] width 6 height 6
click at [39, 120] on input "checkbox" at bounding box center [39, 120] width 0 height 0
checkbox input "true"
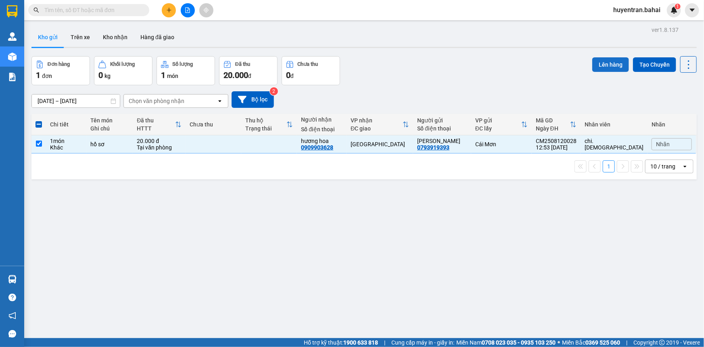
click at [609, 61] on button "Lên hàng" at bounding box center [610, 64] width 37 height 15
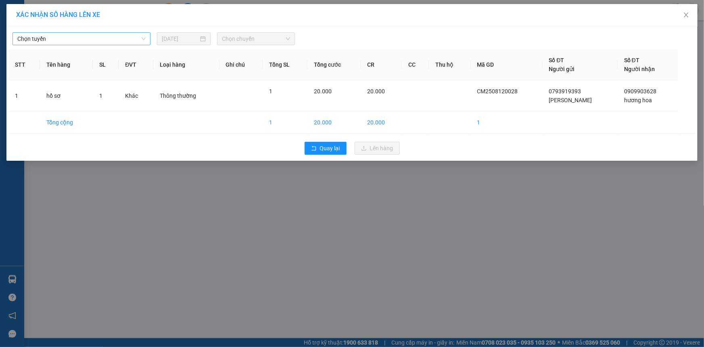
drag, startPoint x: 111, startPoint y: 33, endPoint x: 112, endPoint y: 38, distance: 4.2
click at [112, 36] on span "Chọn tuyến" at bounding box center [81, 39] width 128 height 12
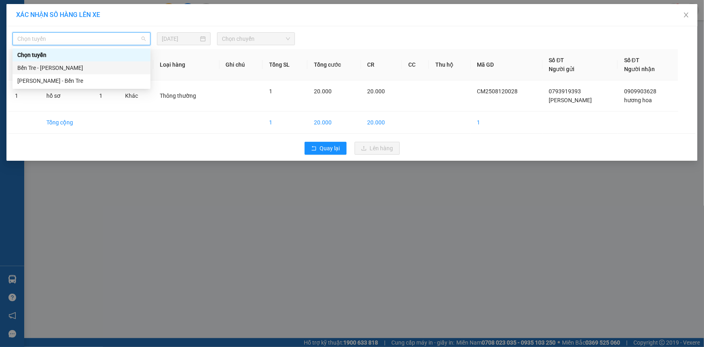
click at [111, 62] on div "Bến Tre - [PERSON_NAME]" at bounding box center [82, 67] width 138 height 13
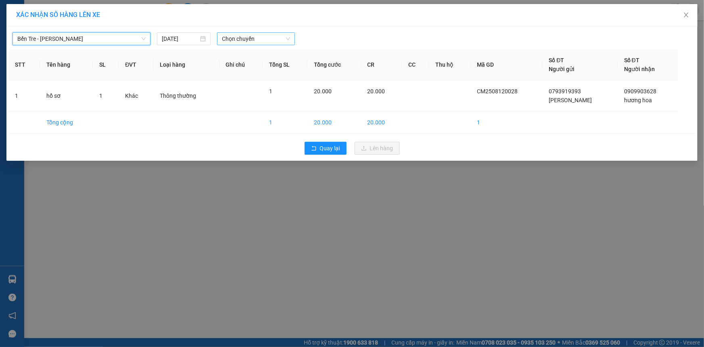
click at [262, 41] on span "Chọn chuyến" at bounding box center [256, 39] width 68 height 12
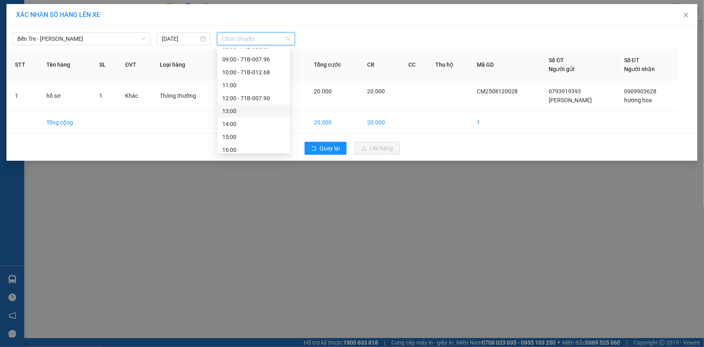
scroll to position [110, 0]
click at [250, 98] on div "13:00" at bounding box center [253, 100] width 63 height 9
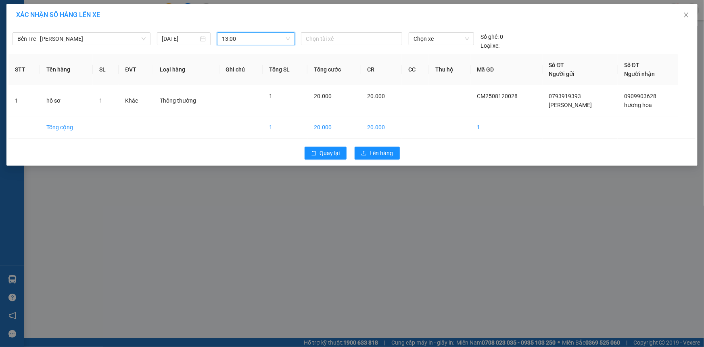
click at [346, 25] on div "XÁC NHẬN SỐ HÀNG LÊN XE" at bounding box center [351, 15] width 691 height 22
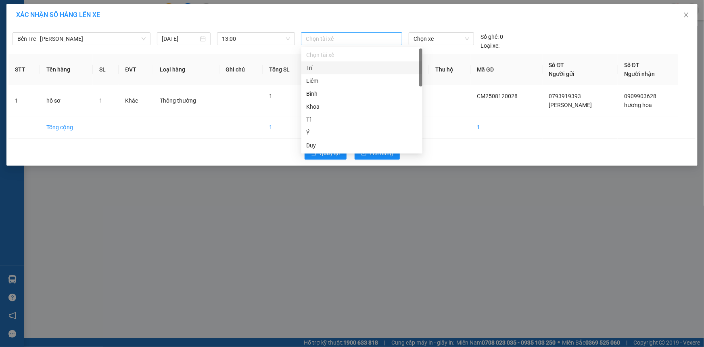
click at [344, 38] on div at bounding box center [351, 39] width 97 height 10
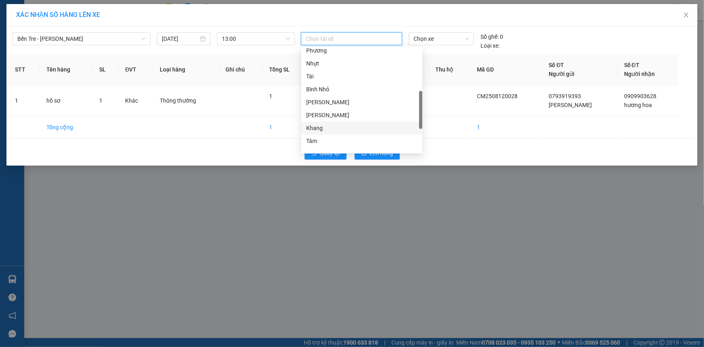
click at [337, 126] on div "Khang" at bounding box center [361, 128] width 111 height 9
click at [440, 33] on span "Chọn xe" at bounding box center [442, 39] width 56 height 12
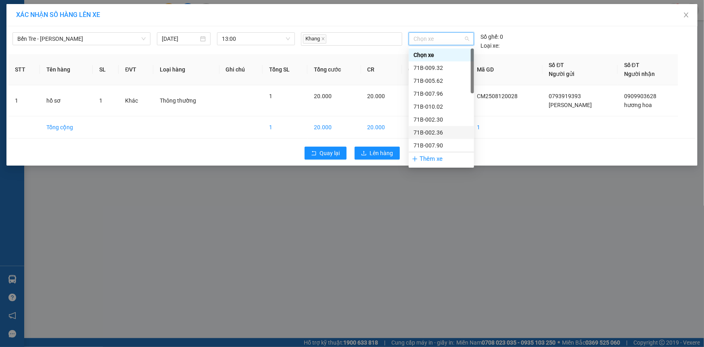
click at [444, 131] on div "71B-002.36" at bounding box center [442, 132] width 56 height 9
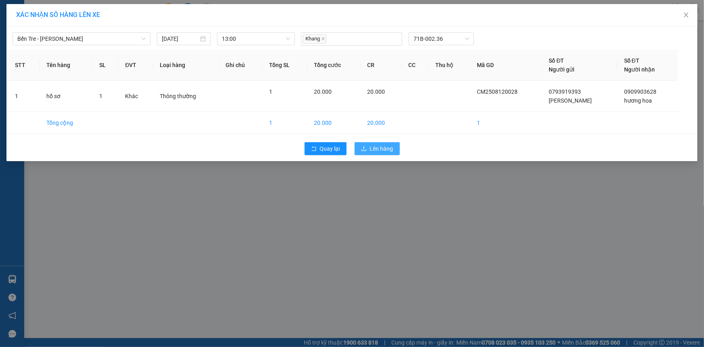
click at [366, 147] on icon "upload" at bounding box center [364, 149] width 6 height 6
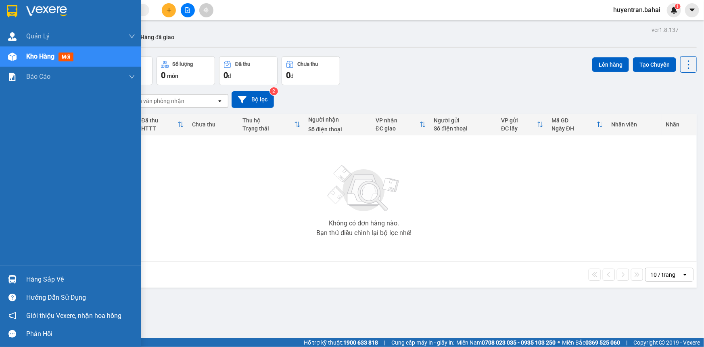
click at [40, 282] on div "Hàng sắp về" at bounding box center [80, 279] width 109 height 12
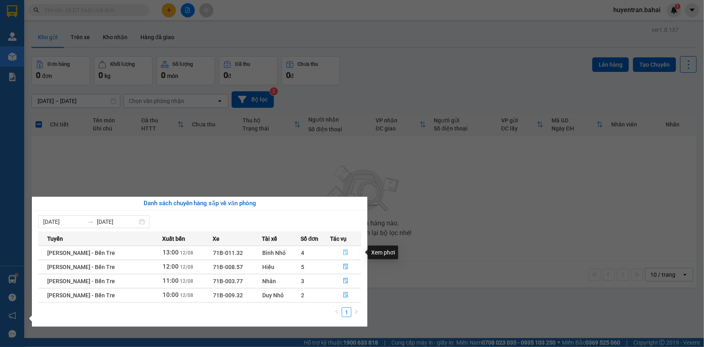
click at [345, 251] on icon "file-done" at bounding box center [346, 252] width 6 height 6
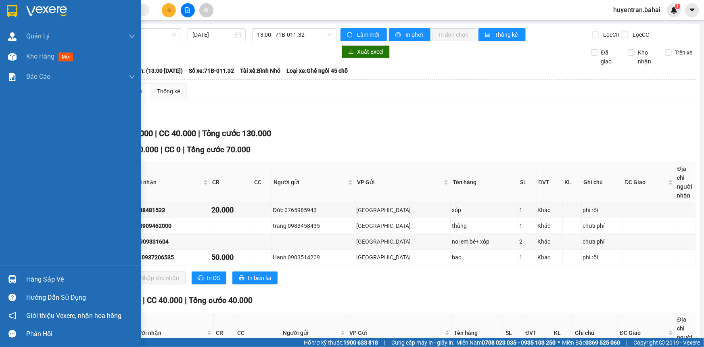
drag, startPoint x: 38, startPoint y: 275, endPoint x: 72, endPoint y: 267, distance: 34.9
click at [40, 275] on div "Hàng sắp về" at bounding box center [80, 279] width 109 height 12
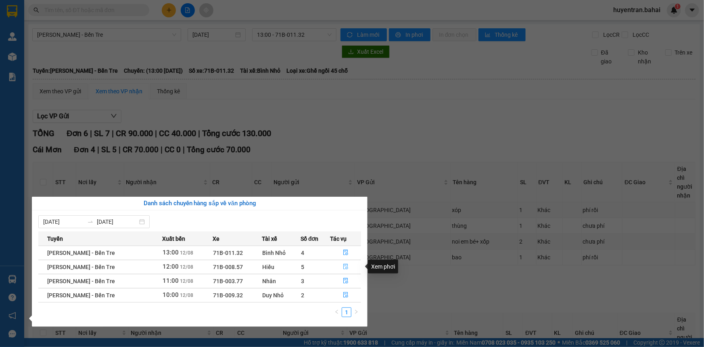
click at [346, 266] on icon "file-done" at bounding box center [345, 267] width 5 height 6
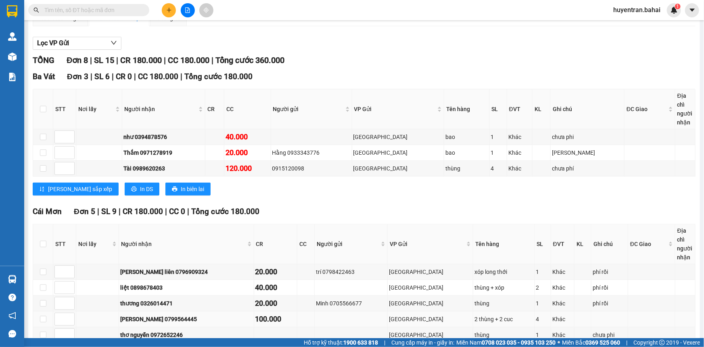
scroll to position [110, 0]
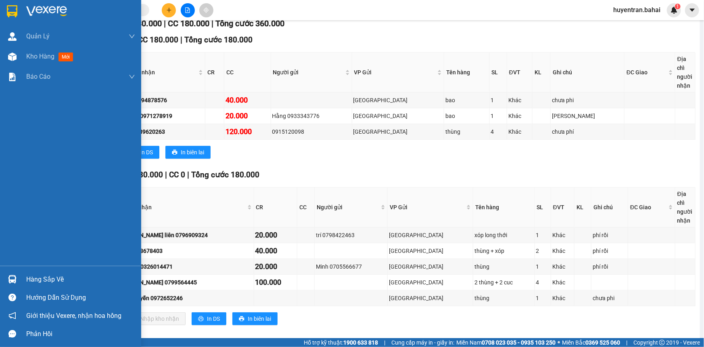
click at [38, 279] on div "Hàng sắp về" at bounding box center [80, 279] width 109 height 12
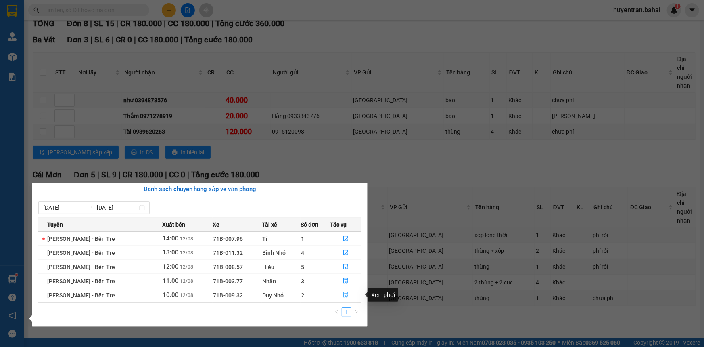
click at [345, 296] on icon "file-done" at bounding box center [345, 295] width 5 height 6
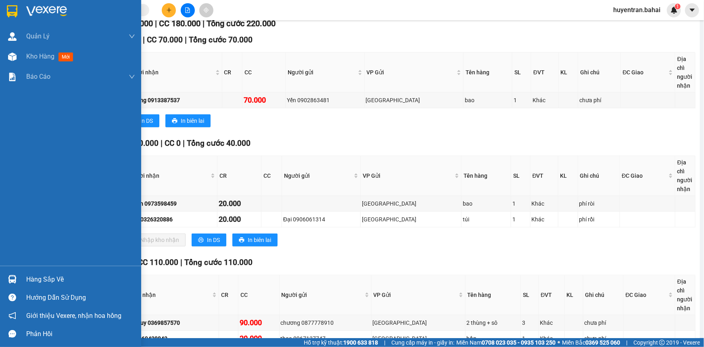
click at [67, 278] on div "Hàng sắp về" at bounding box center [80, 279] width 109 height 12
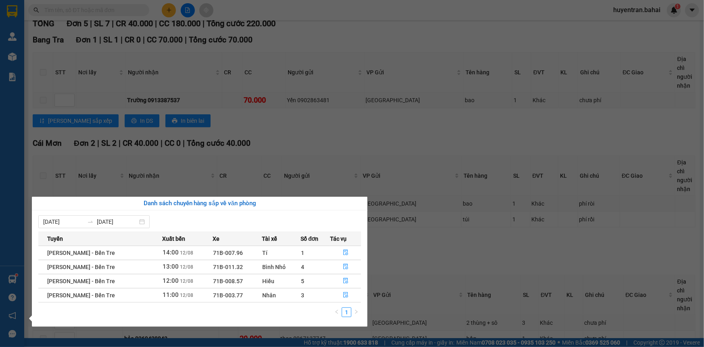
click at [414, 265] on section "Kết quả tìm kiếm ( 0 ) Bộ lọc No Data huyentran.bahai 1 Quản Lý Quản lý khách h…" at bounding box center [352, 173] width 704 height 347
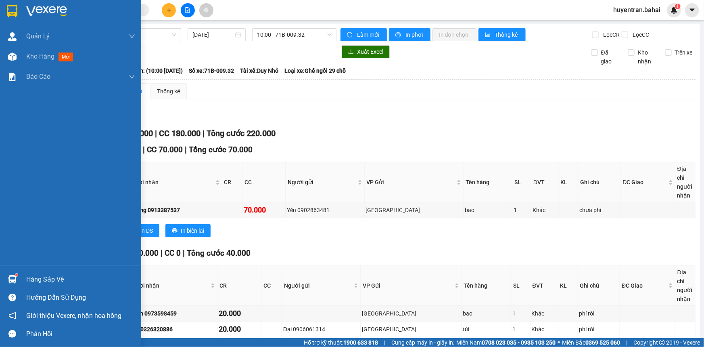
drag, startPoint x: 70, startPoint y: 275, endPoint x: 74, endPoint y: 266, distance: 9.9
click at [70, 275] on div "Hàng sắp về" at bounding box center [80, 279] width 109 height 12
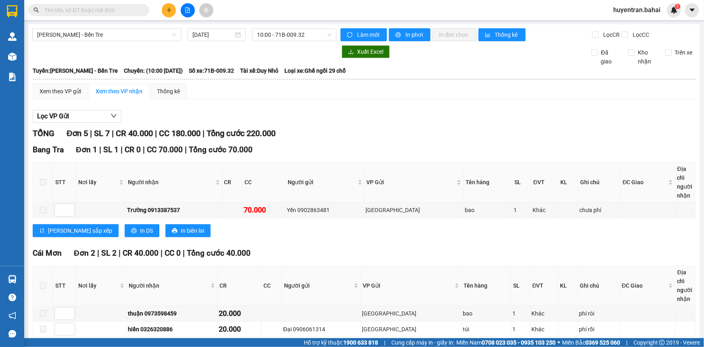
drag, startPoint x: 473, startPoint y: 145, endPoint x: 444, endPoint y: 149, distance: 29.7
click at [470, 145] on section "Kết quả tìm kiếm ( 0 ) Bộ lọc No Data huyentran.bahai 1 Quản Lý Quản lý khách h…" at bounding box center [352, 173] width 704 height 347
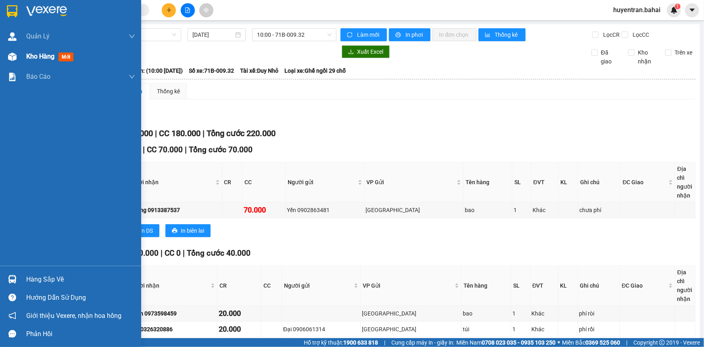
click at [19, 62] on div at bounding box center [12, 57] width 14 height 14
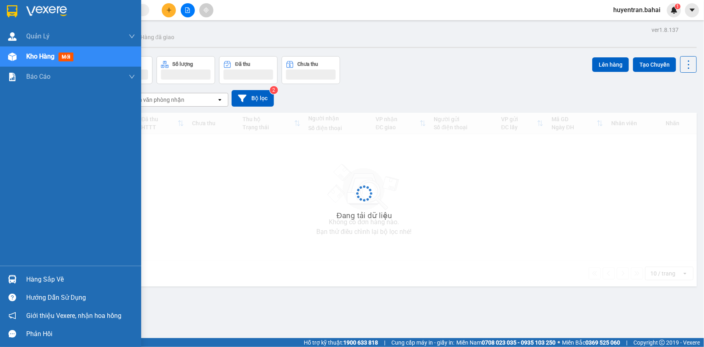
click at [21, 60] on div "Kho hàng mới" at bounding box center [70, 56] width 141 height 20
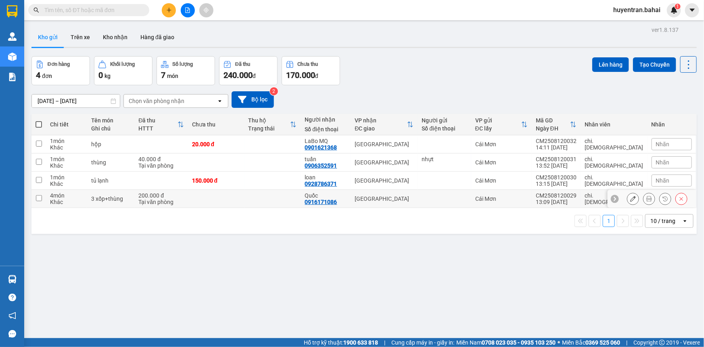
click at [40, 202] on td at bounding box center [38, 199] width 15 height 18
checkbox input "true"
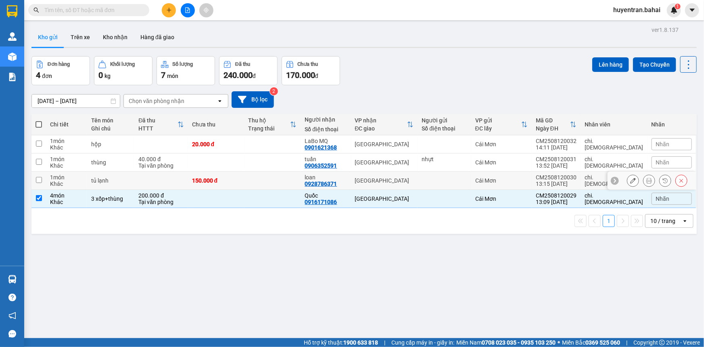
click at [40, 186] on td at bounding box center [38, 181] width 15 height 18
checkbox input "true"
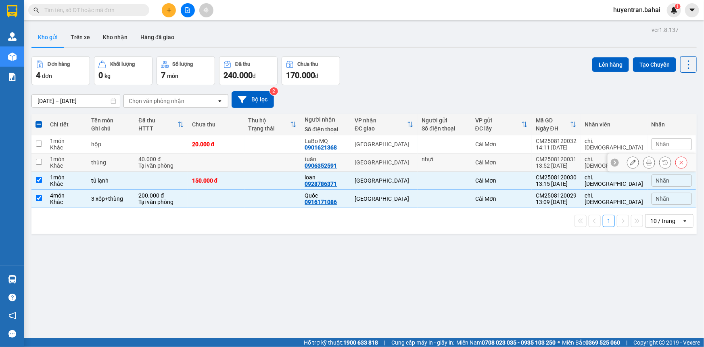
click at [42, 161] on td at bounding box center [38, 162] width 15 height 18
checkbox input "true"
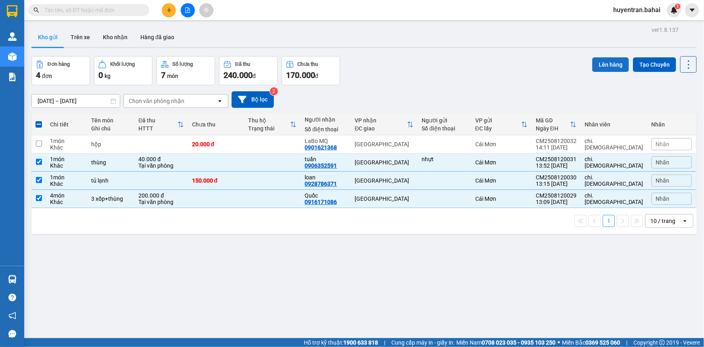
click at [599, 63] on button "Lên hàng" at bounding box center [610, 64] width 37 height 15
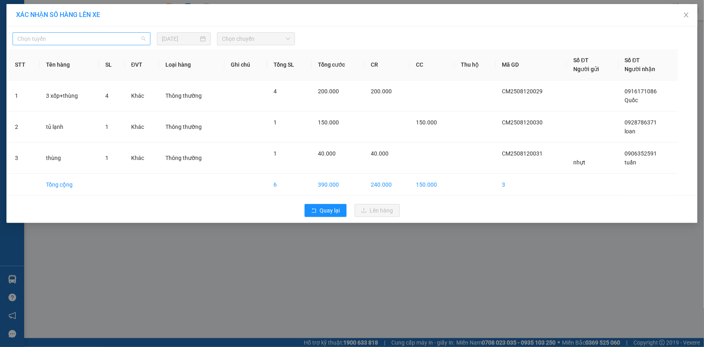
drag, startPoint x: 76, startPoint y: 32, endPoint x: 76, endPoint y: 38, distance: 6.5
click at [76, 34] on div "Chọn tuyến" at bounding box center [82, 38] width 138 height 13
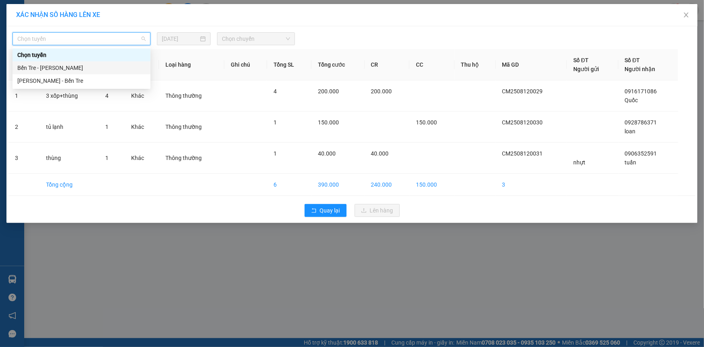
click at [73, 69] on div "Bến Tre - Hồ Chí Minh" at bounding box center [81, 67] width 128 height 9
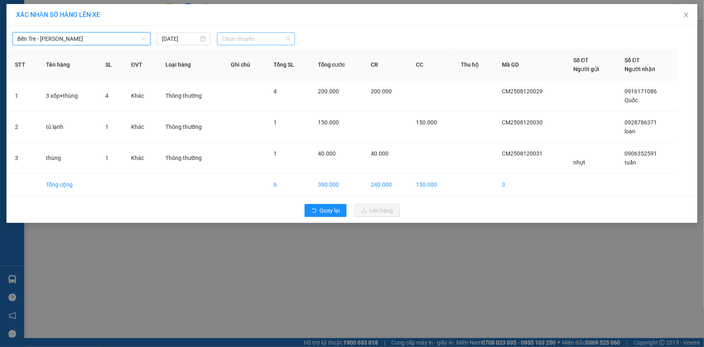
click at [249, 35] on span "Chọn chuyến" at bounding box center [256, 39] width 68 height 12
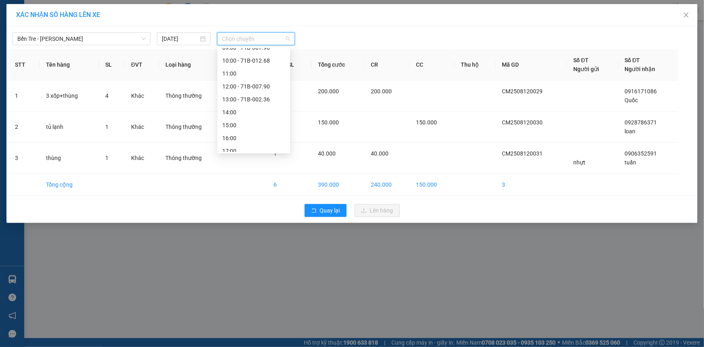
scroll to position [116, 0]
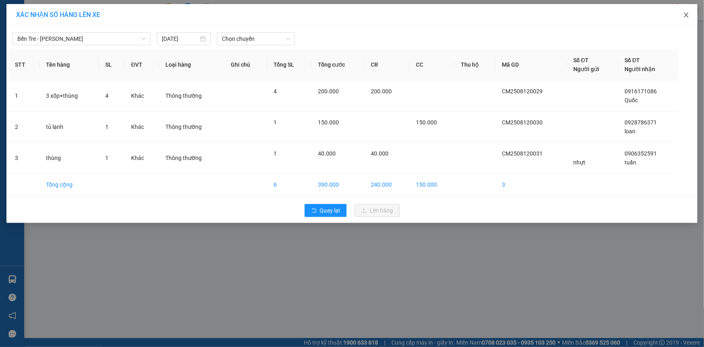
click at [689, 15] on icon "close" at bounding box center [686, 15] width 6 height 6
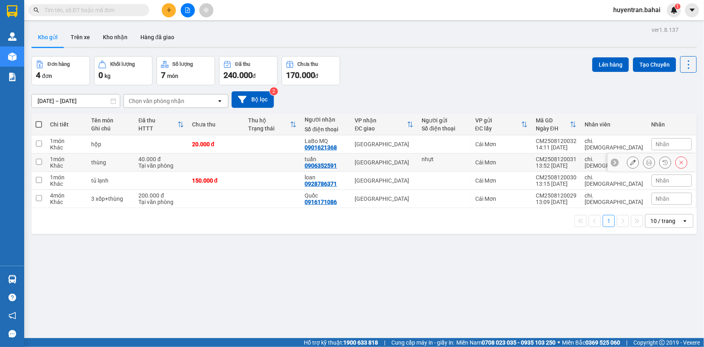
click at [46, 161] on td "1 món Khác" at bounding box center [66, 162] width 41 height 18
checkbox input "true"
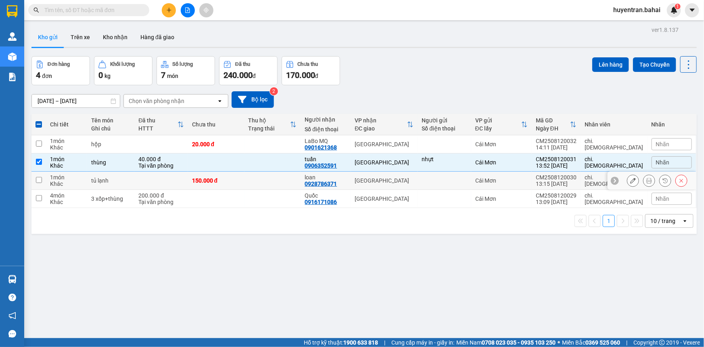
click at [36, 179] on input "checkbox" at bounding box center [39, 180] width 6 height 6
checkbox input "true"
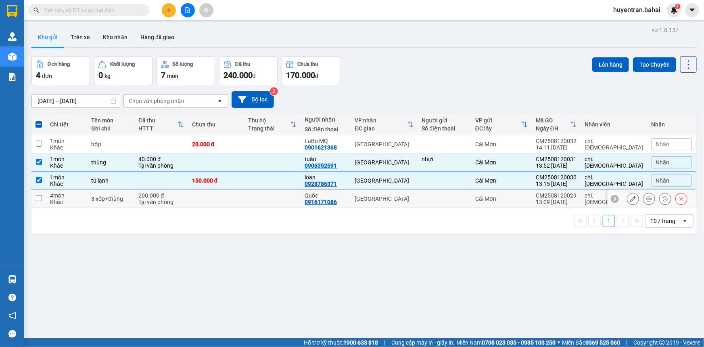
click at [39, 201] on td at bounding box center [38, 199] width 15 height 18
checkbox input "true"
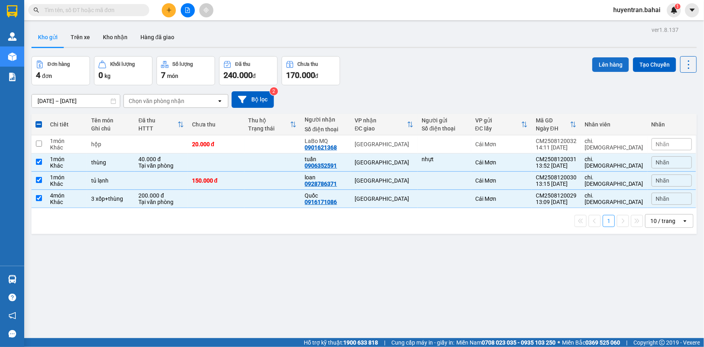
click at [608, 64] on button "Lên hàng" at bounding box center [610, 64] width 37 height 15
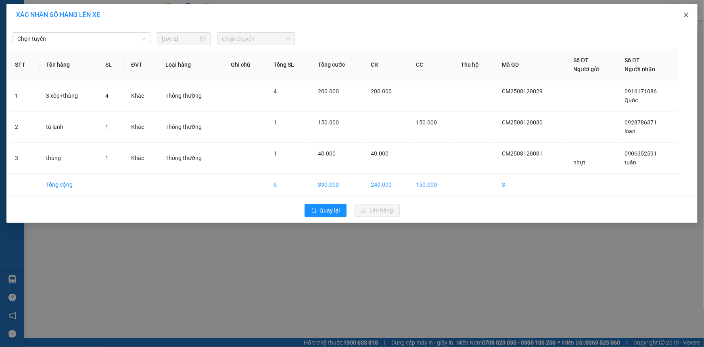
click at [688, 15] on icon "close" at bounding box center [686, 15] width 6 height 6
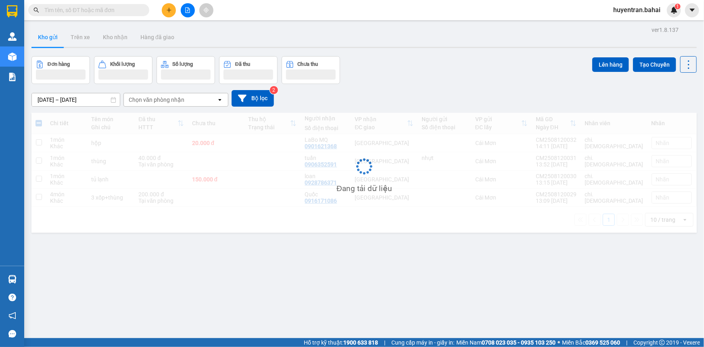
click at [686, 16] on span at bounding box center [692, 10] width 14 height 14
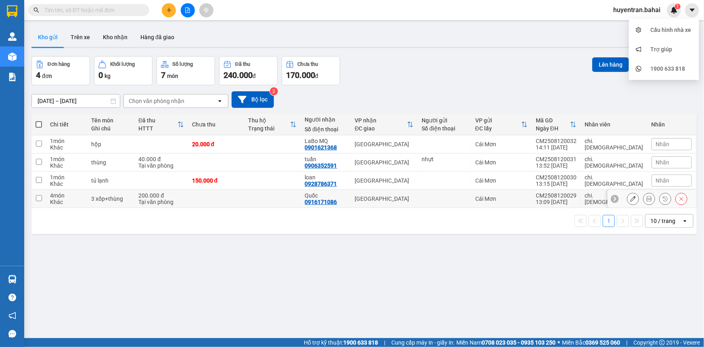
drag, startPoint x: 45, startPoint y: 199, endPoint x: 42, endPoint y: 177, distance: 22.4
click at [44, 191] on td at bounding box center [38, 199] width 15 height 18
checkbox input "true"
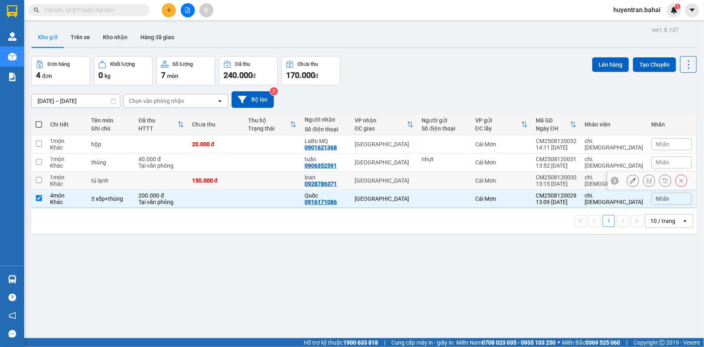
click at [42, 177] on td at bounding box center [38, 181] width 15 height 18
checkbox input "true"
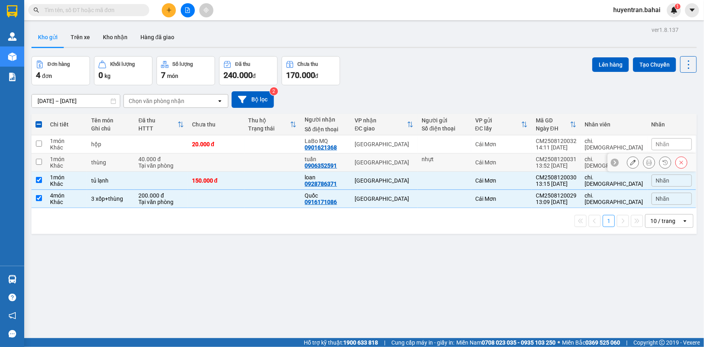
drag, startPoint x: 43, startPoint y: 167, endPoint x: 52, endPoint y: 163, distance: 10.5
click at [46, 167] on tr "1 món Khác thùng 40.000 đ Tại văn phòng tuấn 0906352591 Sài Gòn nhựt Cái Mơn CM…" at bounding box center [364, 162] width 666 height 18
checkbox input "true"
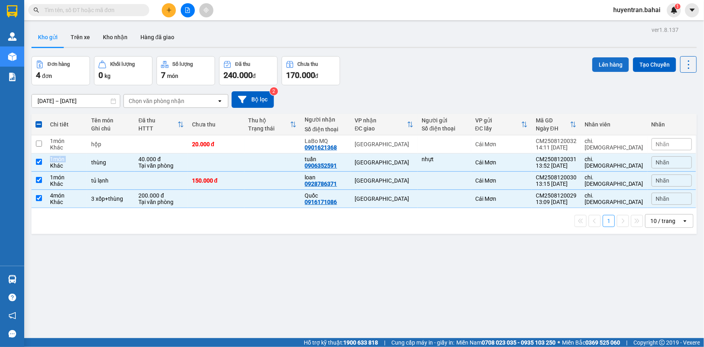
click at [605, 63] on button "Lên hàng" at bounding box center [610, 64] width 37 height 15
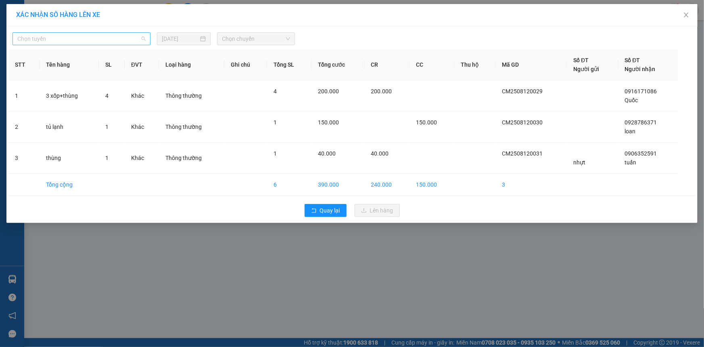
click at [97, 41] on span "Chọn tuyến" at bounding box center [81, 39] width 128 height 12
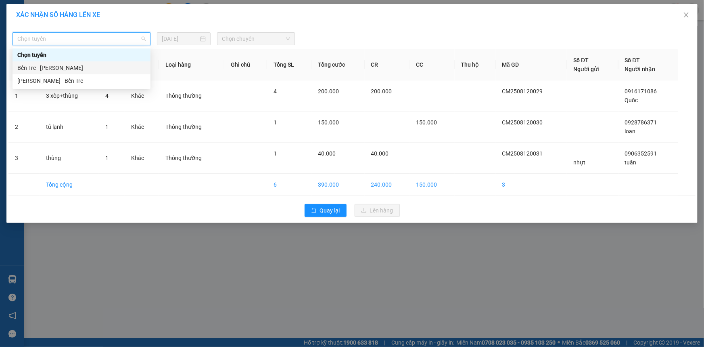
drag, startPoint x: 95, startPoint y: 67, endPoint x: 333, endPoint y: 63, distance: 237.4
click at [96, 67] on div "Bến Tre - Hồ Chí Minh" at bounding box center [81, 67] width 128 height 9
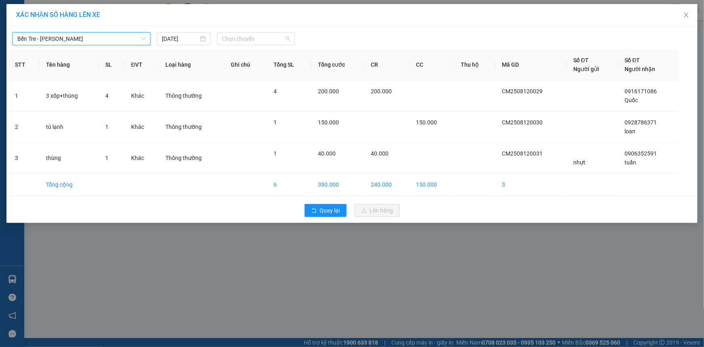
drag, startPoint x: 262, startPoint y: 36, endPoint x: 255, endPoint y: 75, distance: 39.7
click at [261, 37] on span "Chọn chuyến" at bounding box center [256, 39] width 68 height 12
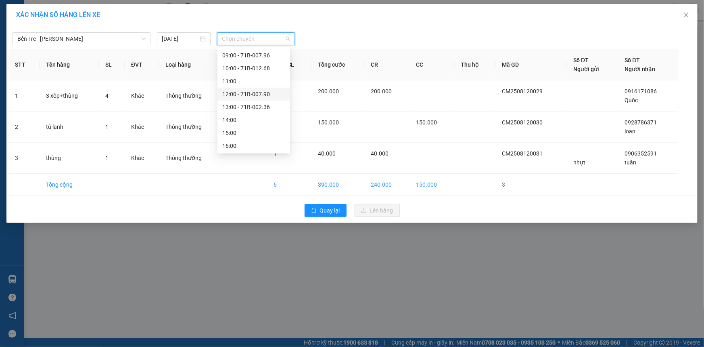
scroll to position [110, 0]
click at [242, 109] on div "14:00" at bounding box center [253, 113] width 63 height 9
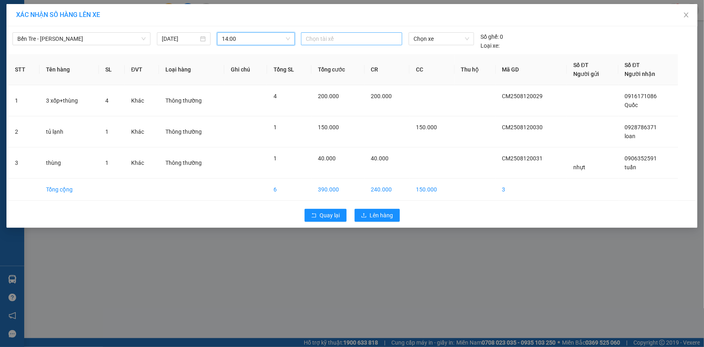
click at [375, 33] on div "Chọn tài xế" at bounding box center [351, 38] width 101 height 13
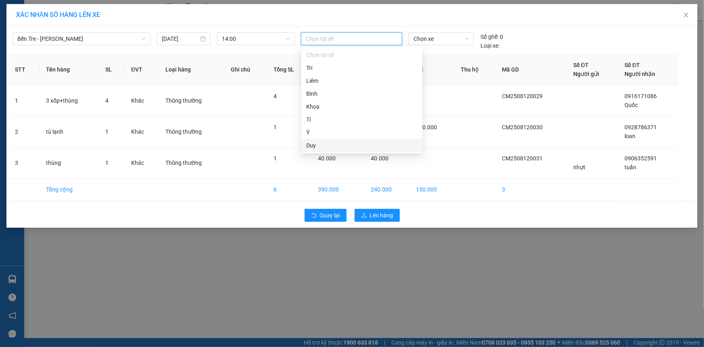
click at [372, 145] on div "Duy" at bounding box center [361, 145] width 111 height 9
click at [450, 35] on span "Chọn xe" at bounding box center [442, 39] width 56 height 12
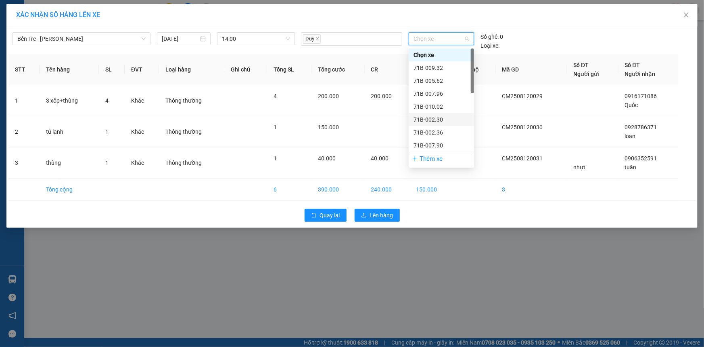
click at [441, 117] on div "71B-002.30" at bounding box center [442, 119] width 56 height 9
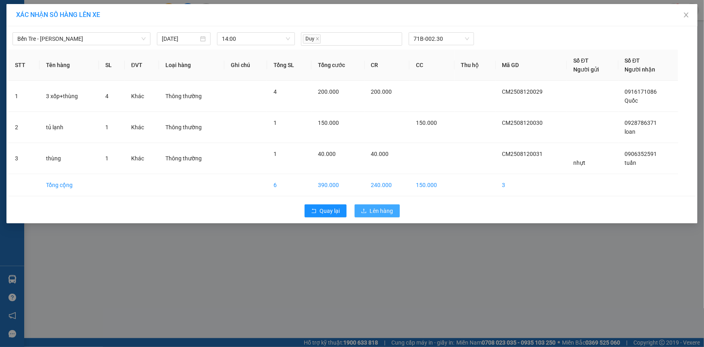
drag, startPoint x: 377, startPoint y: 212, endPoint x: 383, endPoint y: 201, distance: 11.9
click at [377, 211] on span "Lên hàng" at bounding box center [381, 210] width 23 height 9
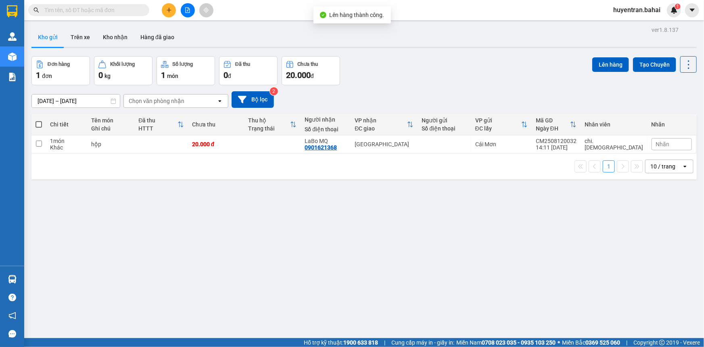
click at [37, 122] on span at bounding box center [39, 124] width 6 height 6
click at [39, 120] on input "checkbox" at bounding box center [39, 120] width 0 height 0
checkbox input "true"
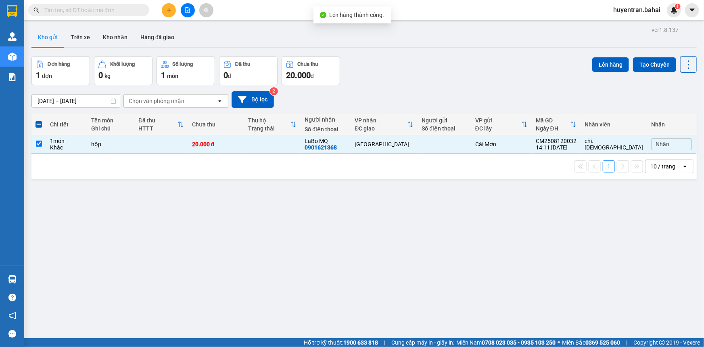
click at [602, 54] on div "ver 1.8.137 Kho gửi Trên xe Kho nhận Hàng đã giao Đơn hàng 1 đơn Khối lượng 0 k…" at bounding box center [364, 197] width 672 height 347
click at [597, 62] on button "Lên hàng" at bounding box center [610, 64] width 37 height 15
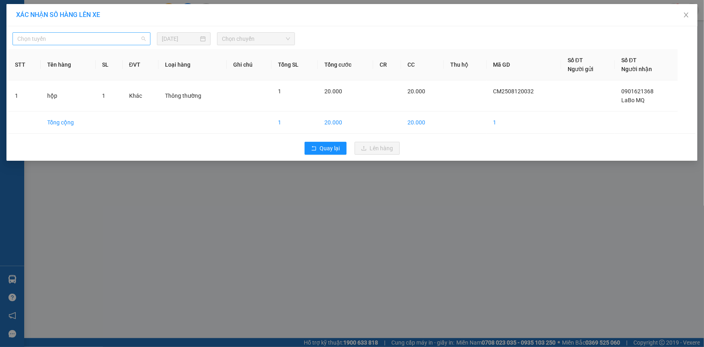
click at [95, 36] on span "Chọn tuyến" at bounding box center [81, 39] width 128 height 12
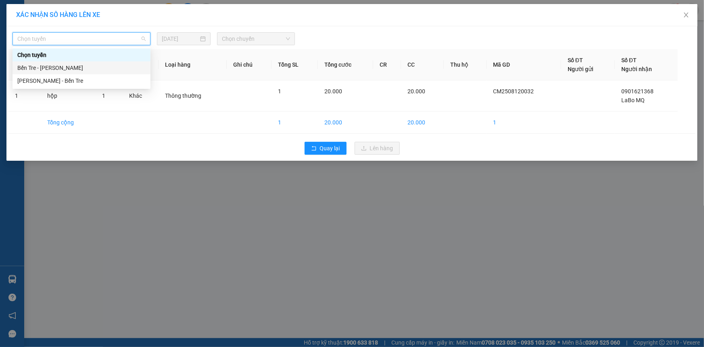
click at [88, 68] on div "Bến Tre - Hồ Chí Minh" at bounding box center [81, 67] width 128 height 9
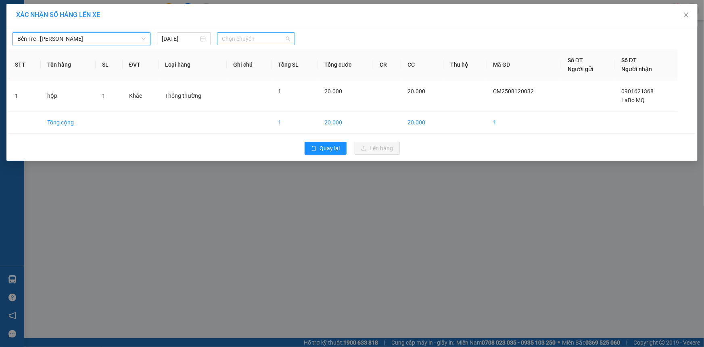
click at [287, 36] on span "Chọn chuyến" at bounding box center [256, 39] width 68 height 12
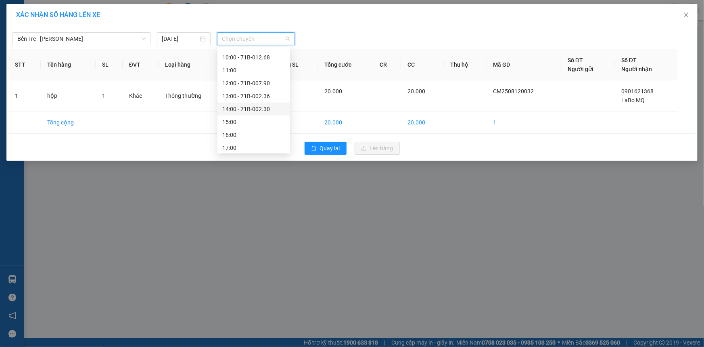
scroll to position [116, 0]
click at [246, 117] on div "15:00" at bounding box center [253, 119] width 63 height 9
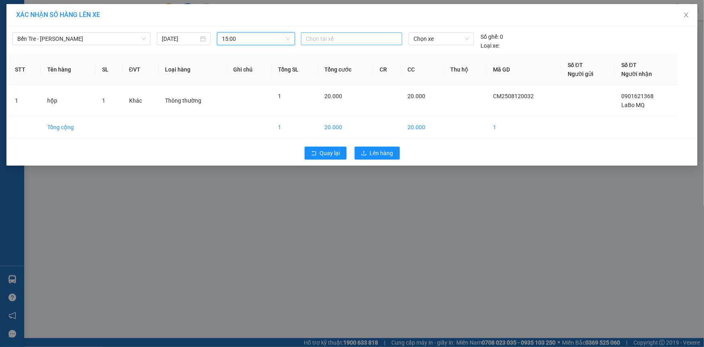
click at [384, 38] on div at bounding box center [351, 39] width 97 height 10
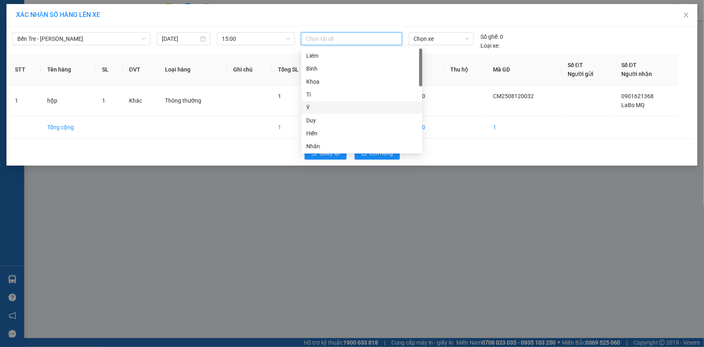
scroll to position [0, 0]
click at [324, 69] on div "Trí" at bounding box center [361, 67] width 111 height 9
click at [459, 38] on span "Chọn xe" at bounding box center [442, 39] width 56 height 12
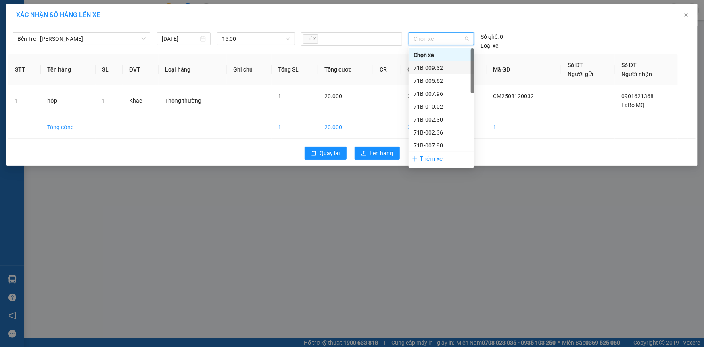
click at [458, 69] on div "71B-009.32" at bounding box center [442, 67] width 56 height 9
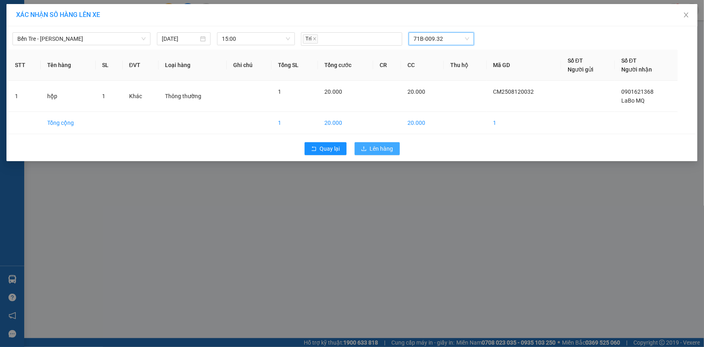
click at [380, 151] on span "Lên hàng" at bounding box center [381, 148] width 23 height 9
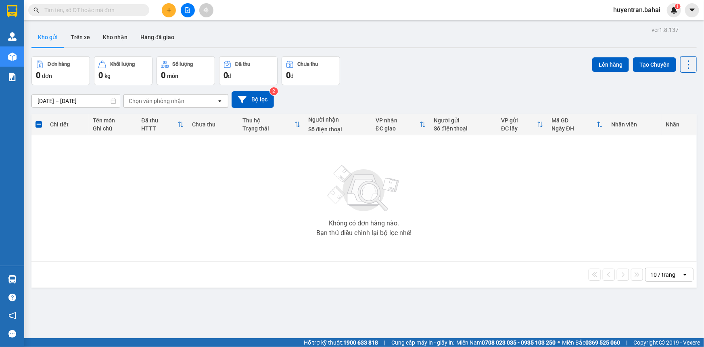
click at [601, 195] on div "Không có đơn hàng nào. Bạn thử điều chỉnh lại bộ lọc nhé!" at bounding box center [364, 198] width 657 height 121
click at [331, 129] on div "Số điện thoại" at bounding box center [338, 129] width 59 height 6
drag, startPoint x: 332, startPoint y: 129, endPoint x: 16, endPoint y: 280, distance: 349.7
click at [16, 280] on img at bounding box center [12, 279] width 8 height 8
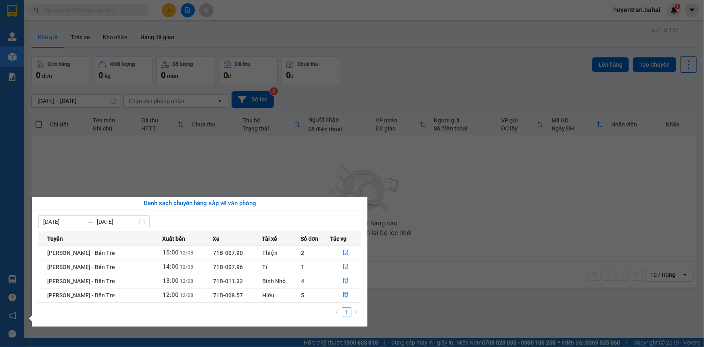
drag, startPoint x: 173, startPoint y: 283, endPoint x: 507, endPoint y: 164, distance: 354.2
click at [533, 161] on section "Kết quả tìm kiếm ( 0 ) Bộ lọc No Data huyentran.bahai 1 Quản [PERSON_NAME] lý k…" at bounding box center [352, 173] width 704 height 347
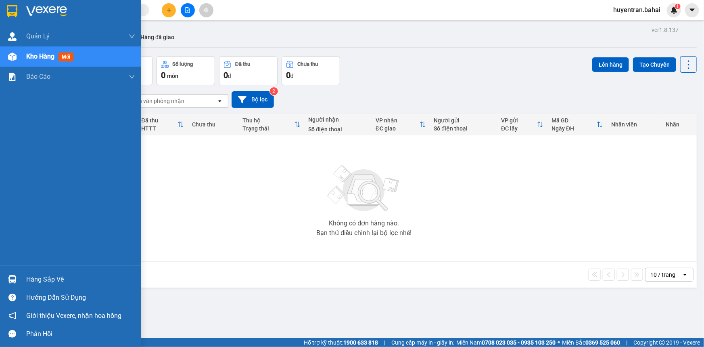
click at [48, 278] on div "Hàng sắp về" at bounding box center [80, 279] width 109 height 12
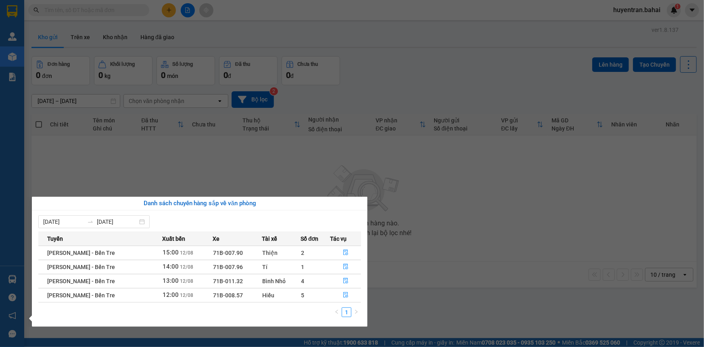
click at [418, 128] on section "Kết quả tìm kiếm ( 0 ) Bộ lọc No Data huyentran.bahai 1 Quản [PERSON_NAME] lý k…" at bounding box center [352, 173] width 704 height 347
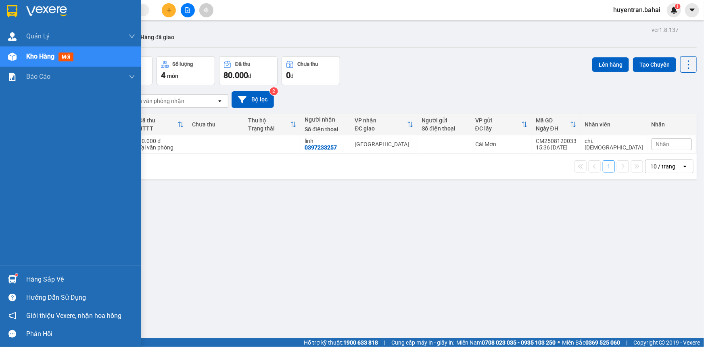
click at [34, 222] on div "Hàng sắp về" at bounding box center [80, 279] width 109 height 12
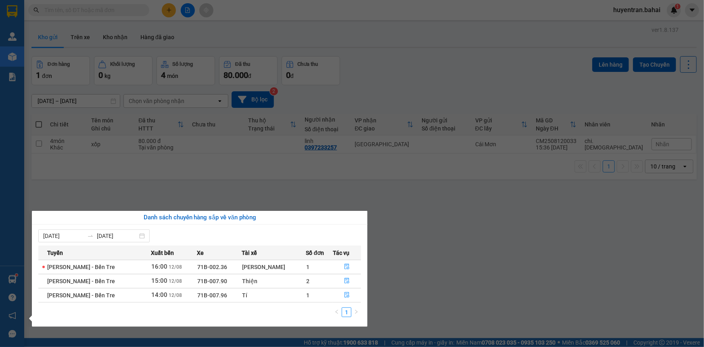
click at [346, 143] on section "Kết quả tìm kiếm ( 0 ) Bộ lọc No Data huyentran.bahai 1 Quản [PERSON_NAME] lý k…" at bounding box center [352, 173] width 704 height 347
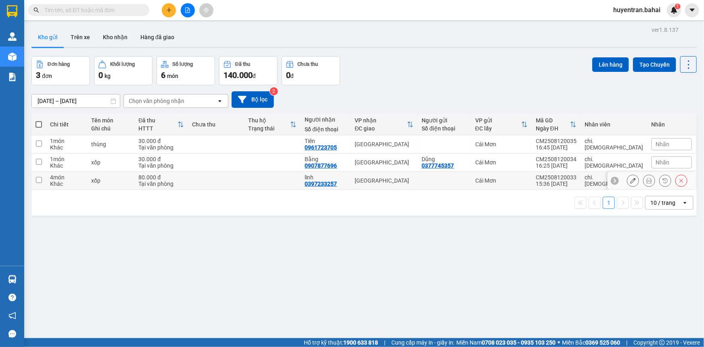
click at [523, 180] on div "Cái Mơn" at bounding box center [501, 180] width 52 height 6
checkbox input "true"
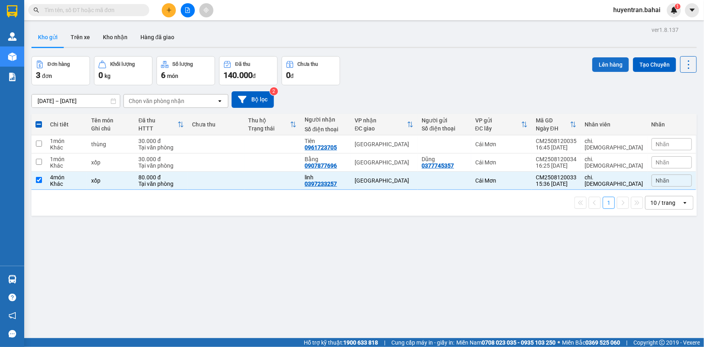
click at [606, 64] on button "Lên hàng" at bounding box center [610, 64] width 37 height 15
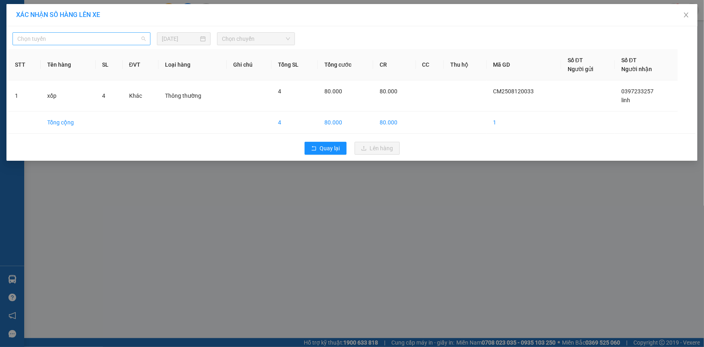
click at [135, 37] on span "Chọn tuyến" at bounding box center [81, 39] width 128 height 12
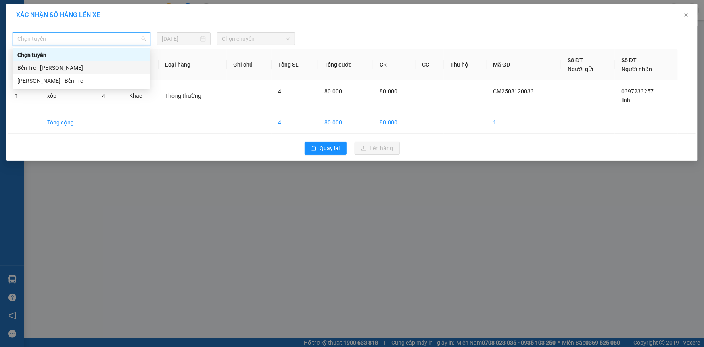
click at [141, 65] on div "Bến Tre - Hồ Chí Minh" at bounding box center [81, 67] width 128 height 9
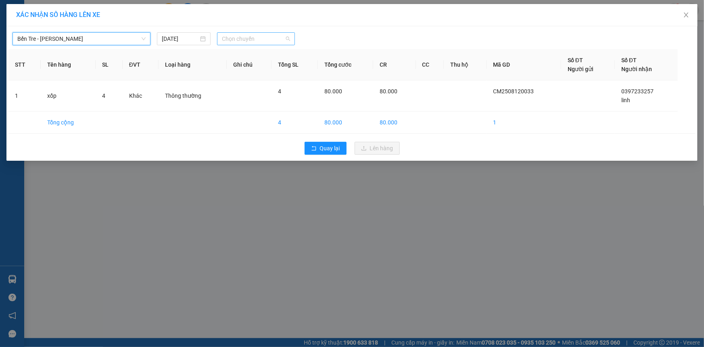
click at [239, 42] on span "Chọn chuyến" at bounding box center [256, 39] width 68 height 12
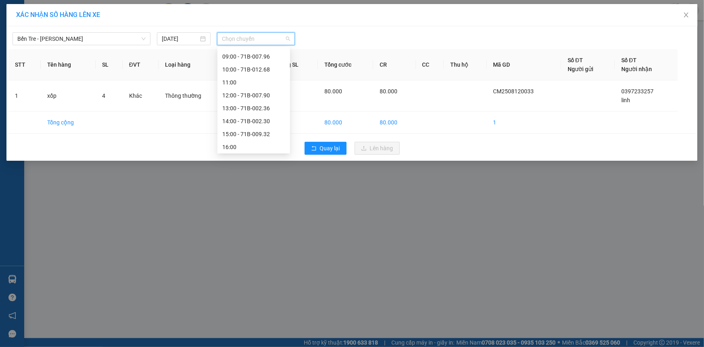
scroll to position [110, 0]
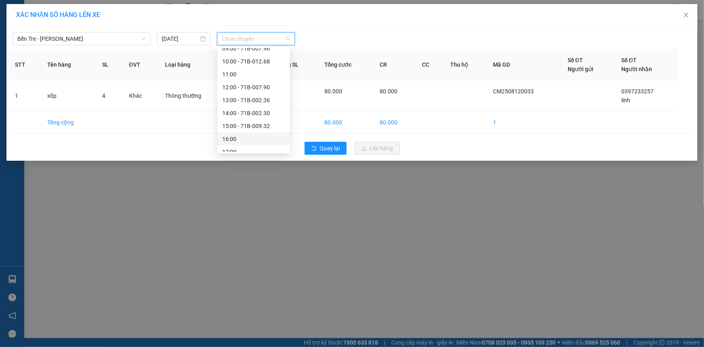
click at [249, 141] on div "16:00" at bounding box center [253, 138] width 63 height 9
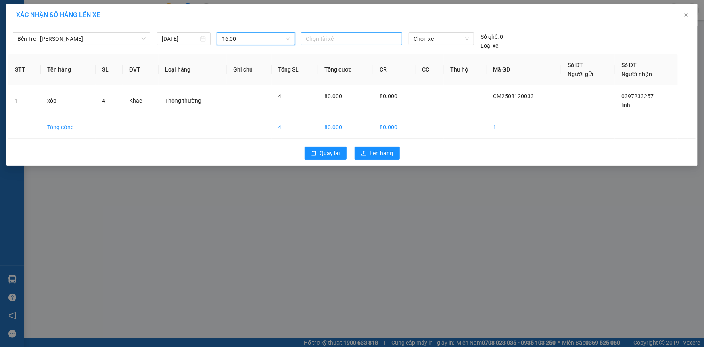
click at [354, 38] on div at bounding box center [351, 39] width 97 height 10
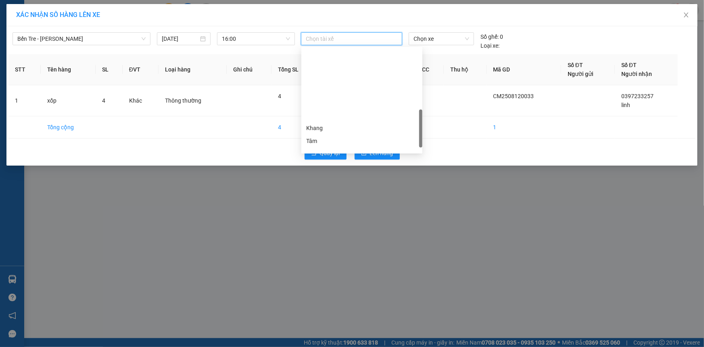
scroll to position [245, 0]
click at [335, 97] on div "Hưng" at bounding box center [361, 94] width 111 height 9
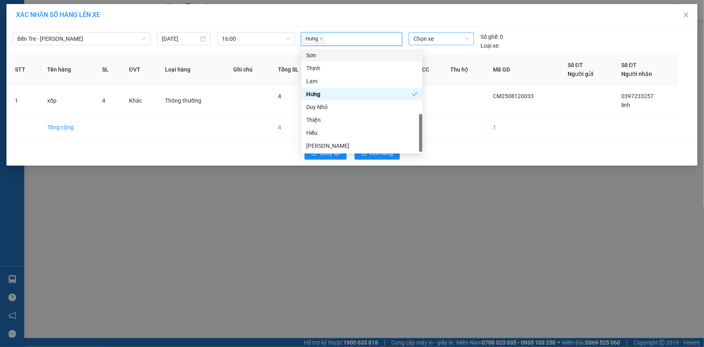
click at [429, 33] on span "Chọn xe" at bounding box center [442, 39] width 56 height 12
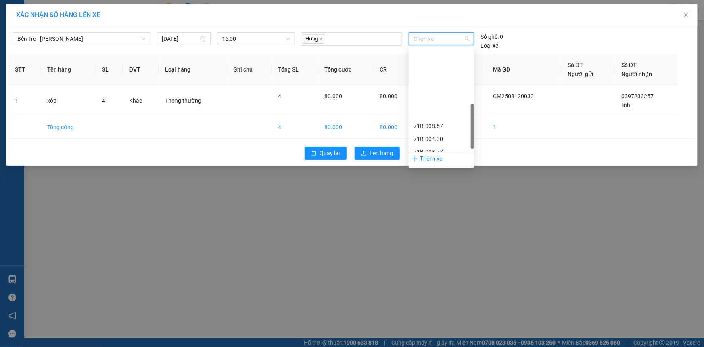
scroll to position [194, 0]
click at [433, 131] on div "71H-051.13" at bounding box center [442, 132] width 56 height 9
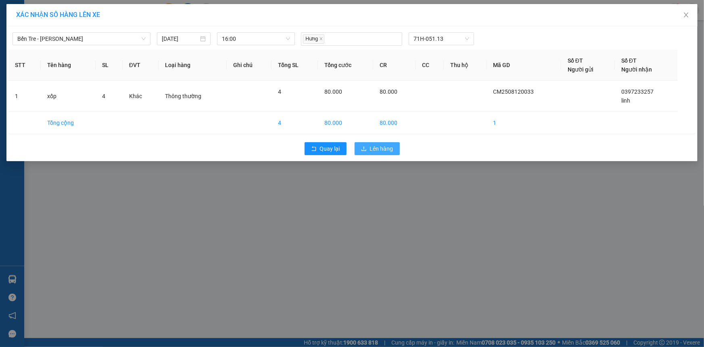
click at [371, 150] on span "Lên hàng" at bounding box center [381, 148] width 23 height 9
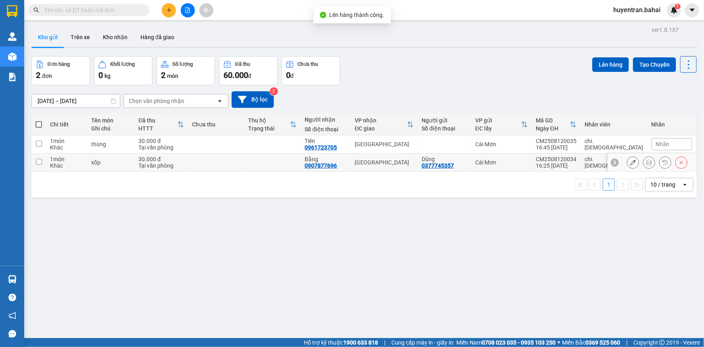
click at [414, 157] on td "[GEOGRAPHIC_DATA]" at bounding box center [384, 162] width 67 height 18
checkbox input "true"
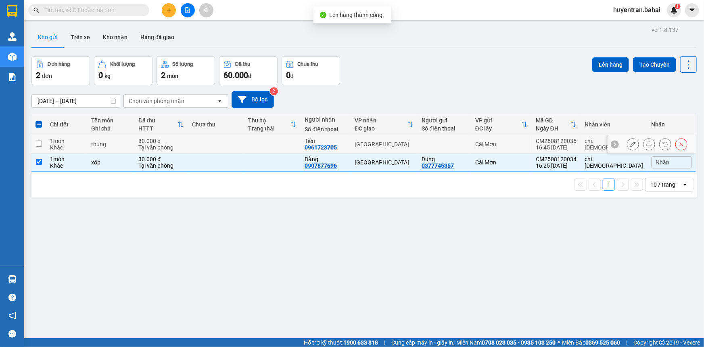
click at [407, 139] on td "[GEOGRAPHIC_DATA]" at bounding box center [384, 144] width 67 height 18
checkbox input "true"
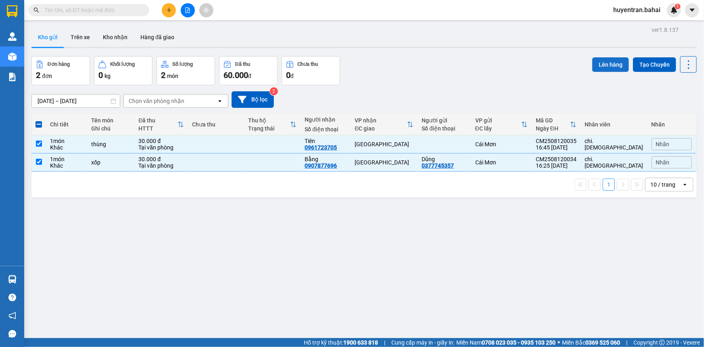
click at [607, 59] on button "Lên hàng" at bounding box center [610, 64] width 37 height 15
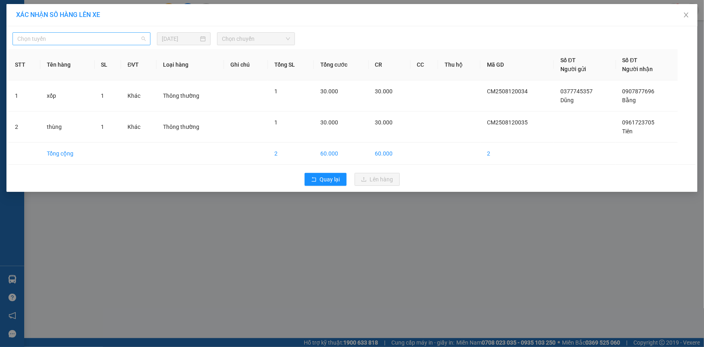
click at [117, 43] on span "Chọn tuyến" at bounding box center [81, 39] width 128 height 12
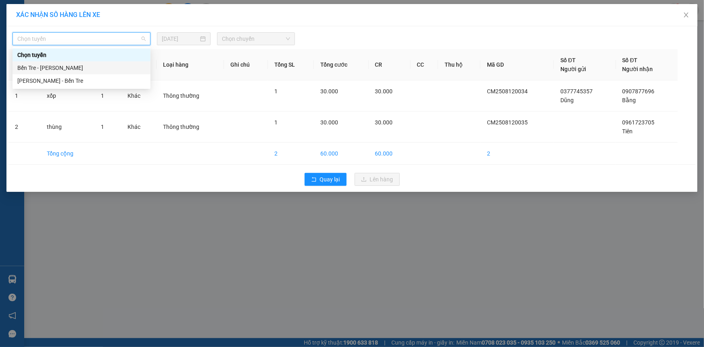
click at [113, 70] on div "Bến Tre - Hồ Chí Minh" at bounding box center [81, 67] width 128 height 9
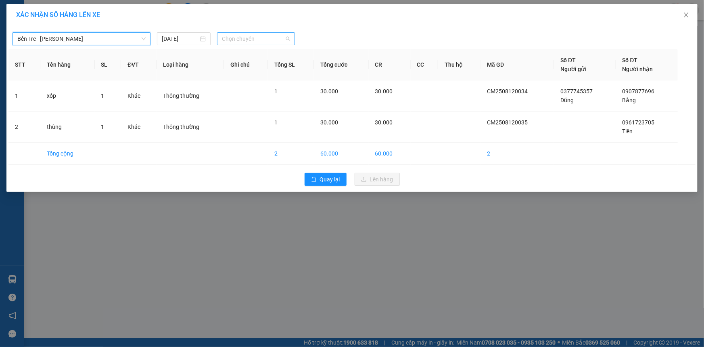
click at [256, 33] on span "Chọn chuyến" at bounding box center [256, 39] width 68 height 12
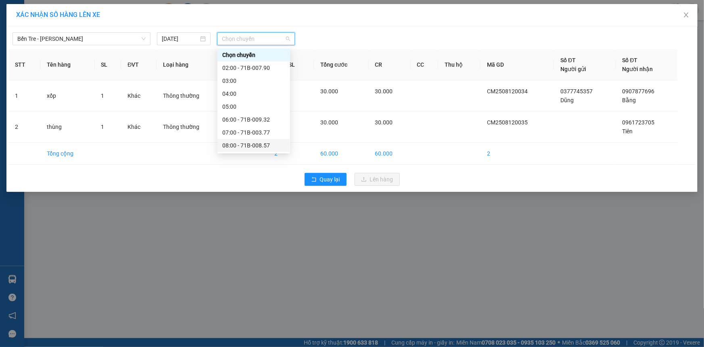
scroll to position [116, 0]
click at [266, 139] on div "17:00" at bounding box center [254, 145] width 73 height 13
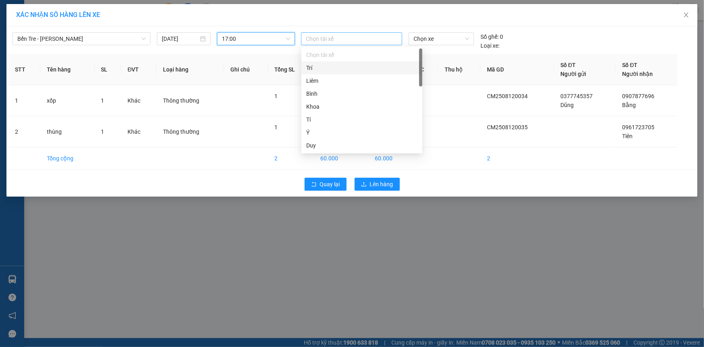
click at [374, 36] on div "Chọn tài xế" at bounding box center [351, 38] width 101 height 13
click at [327, 75] on div "Liêm" at bounding box center [361, 80] width 121 height 13
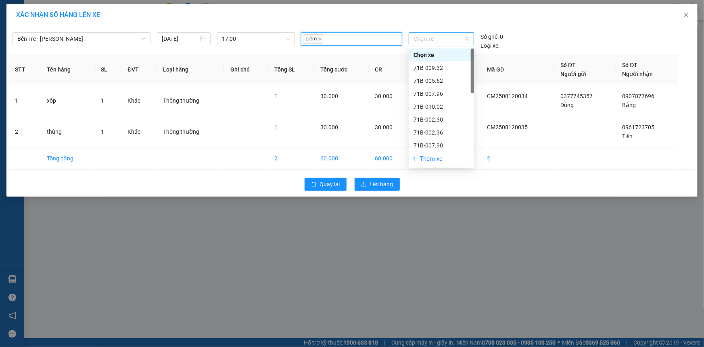
click at [453, 38] on span "Chọn xe" at bounding box center [442, 39] width 56 height 12
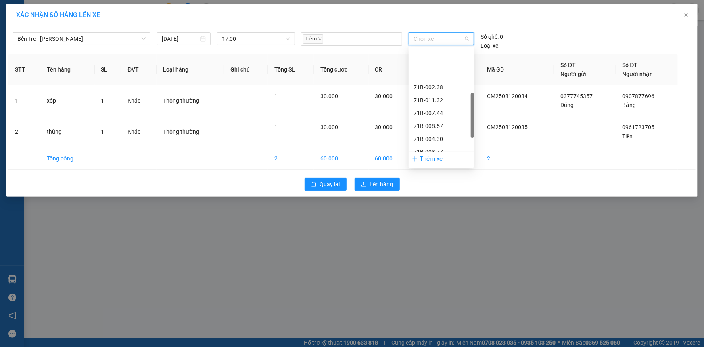
scroll to position [147, 0]
click at [452, 86] on div "71B-008.57" at bounding box center [442, 89] width 56 height 9
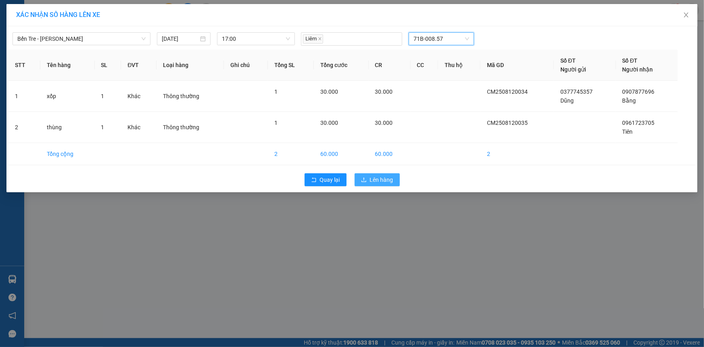
click at [398, 174] on button "Lên hàng" at bounding box center [377, 179] width 45 height 13
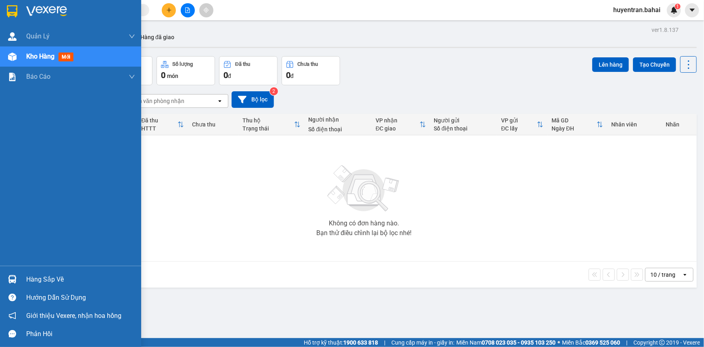
click at [42, 281] on div "Hàng sắp về" at bounding box center [80, 279] width 109 height 12
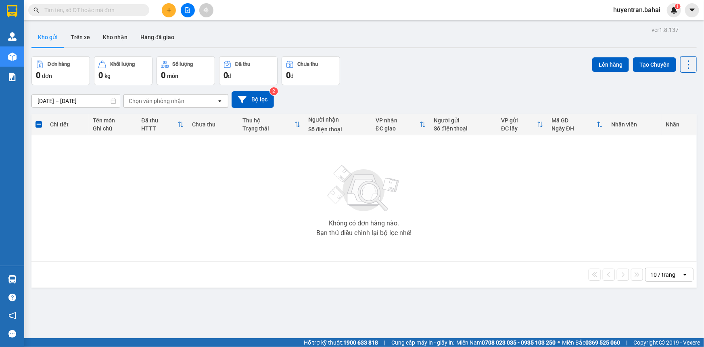
click at [400, 241] on section "Kết quả tìm kiếm ( 0 ) Bộ lọc No Data huyentran.bahai 1 Quản Lý Quản lý khách h…" at bounding box center [352, 173] width 704 height 347
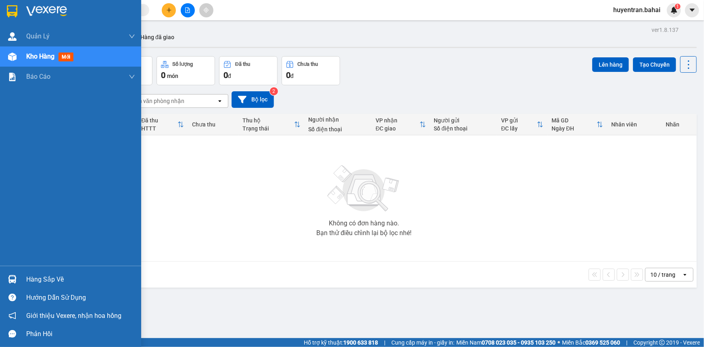
click at [53, 274] on div "Hàng sắp về" at bounding box center [80, 279] width 109 height 12
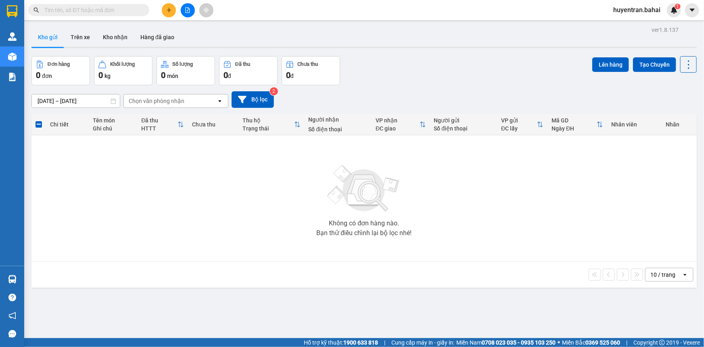
click at [421, 209] on section "Kết quả tìm kiếm ( 0 ) Bộ lọc No Data huyentran.bahai 1 Quản Lý Quản lý khách h…" at bounding box center [352, 173] width 704 height 347
